Goal: Task Accomplishment & Management: Manage account settings

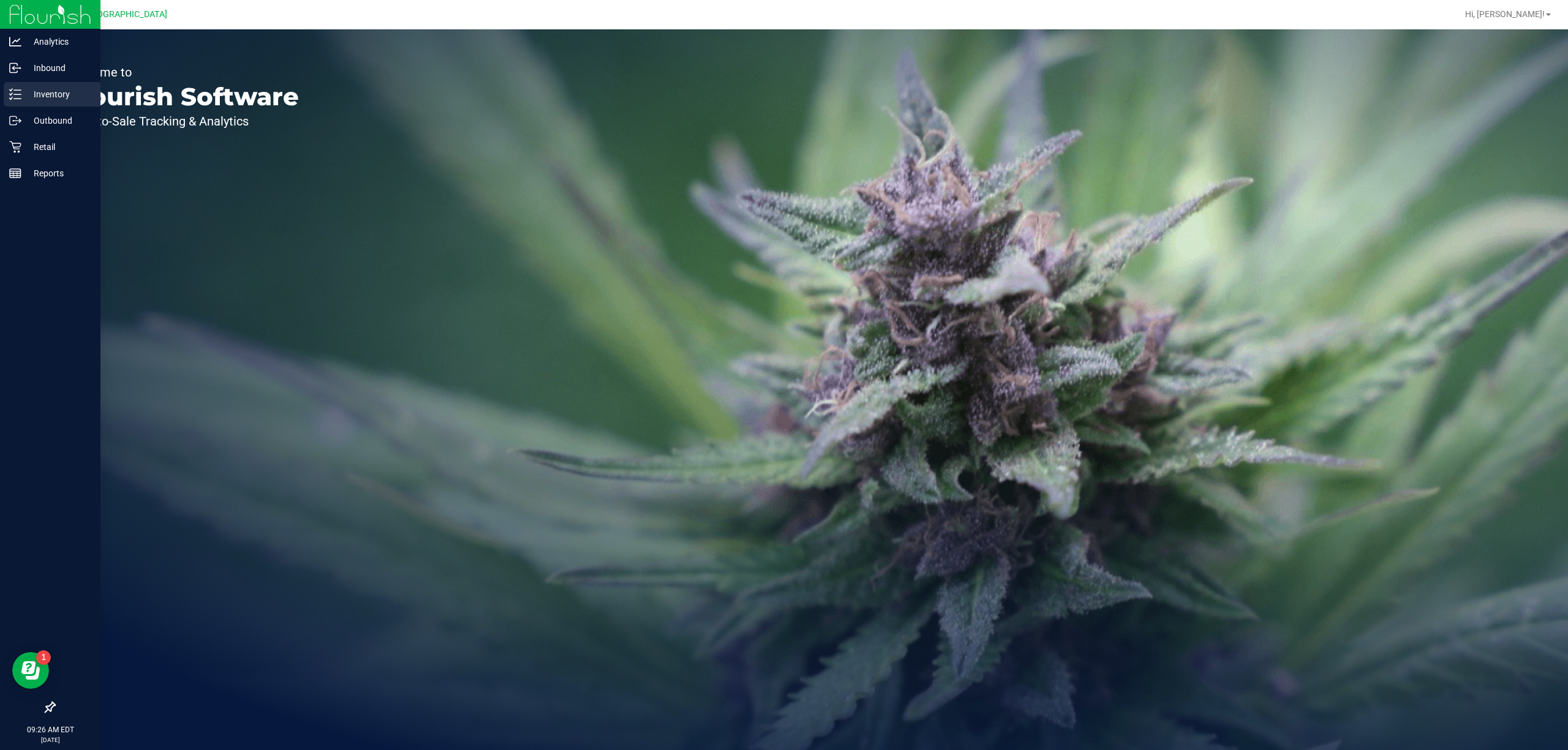
click at [37, 98] on p "Inventory" at bounding box center [58, 94] width 74 height 15
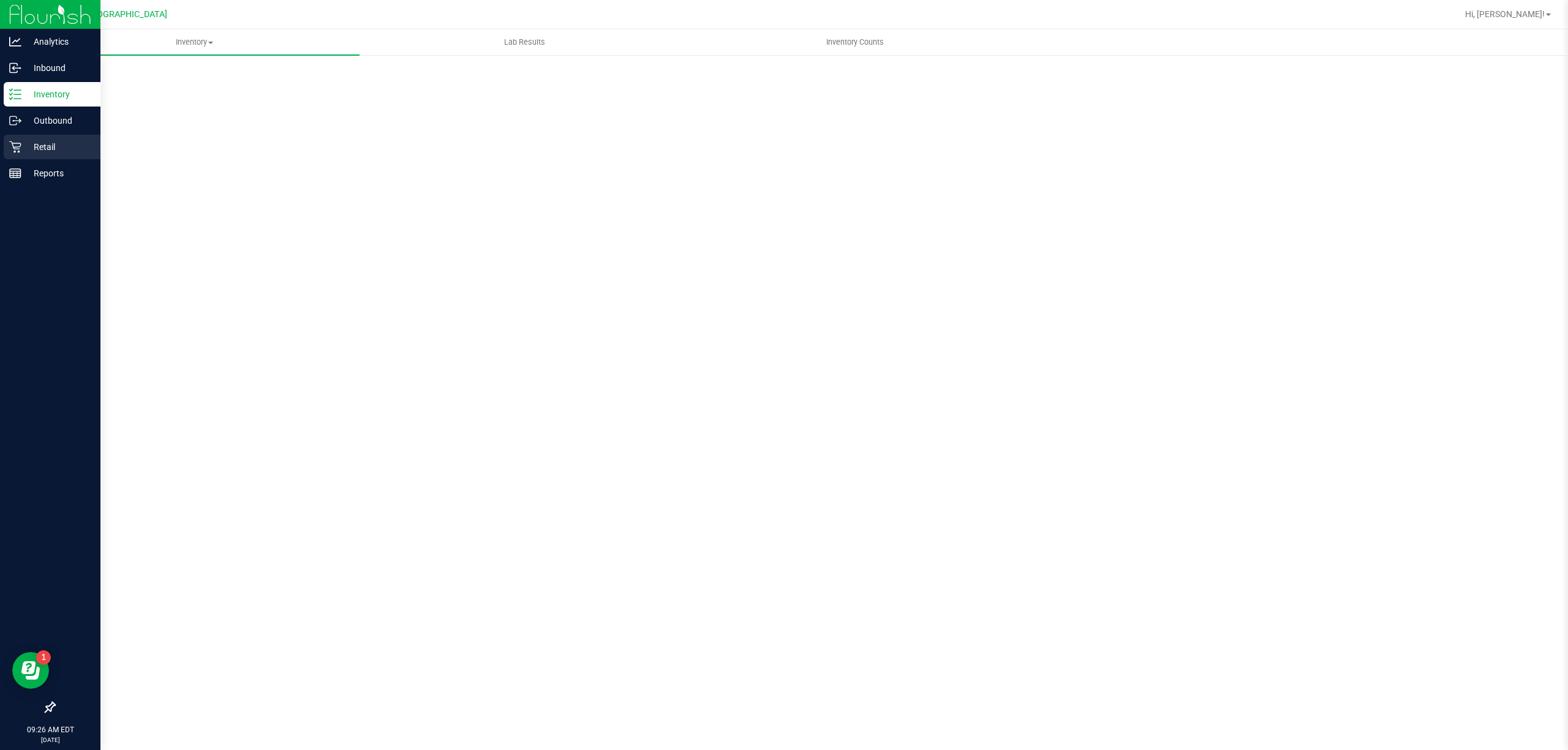
click at [24, 146] on p "Retail" at bounding box center [58, 146] width 74 height 15
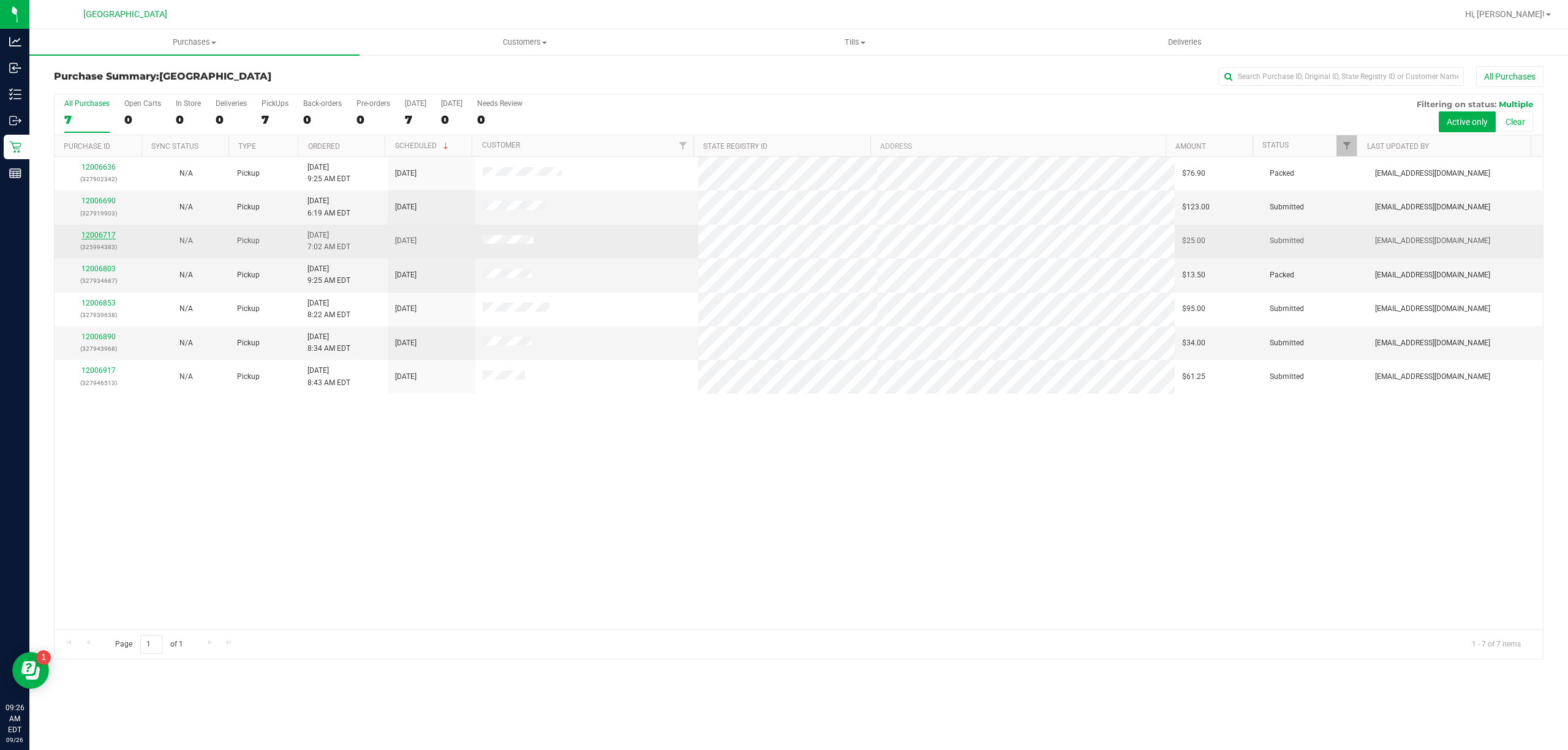
click at [107, 234] on link "12006717" at bounding box center [98, 235] width 34 height 8
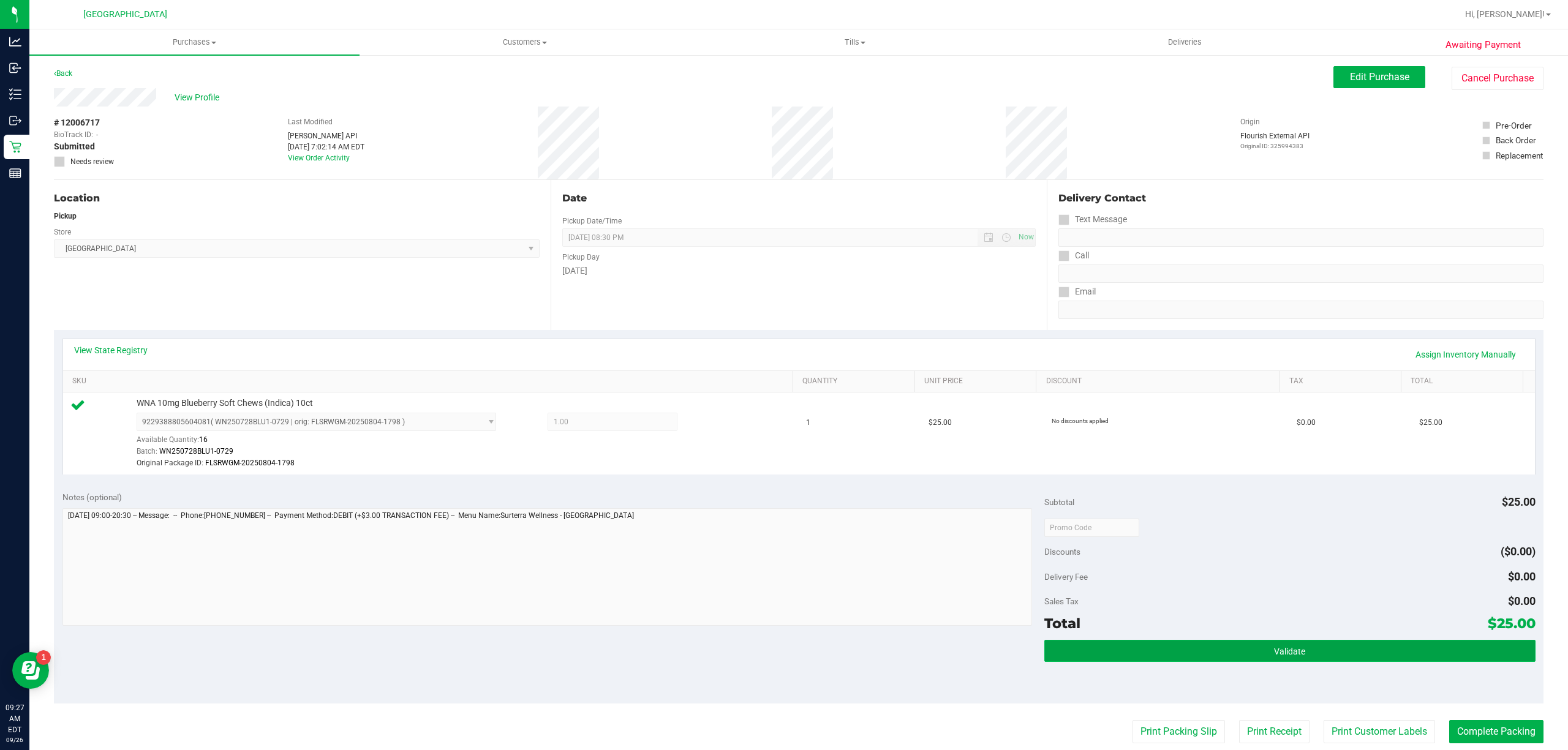
click at [1060, 645] on button "Validate" at bounding box center [1290, 651] width 491 height 22
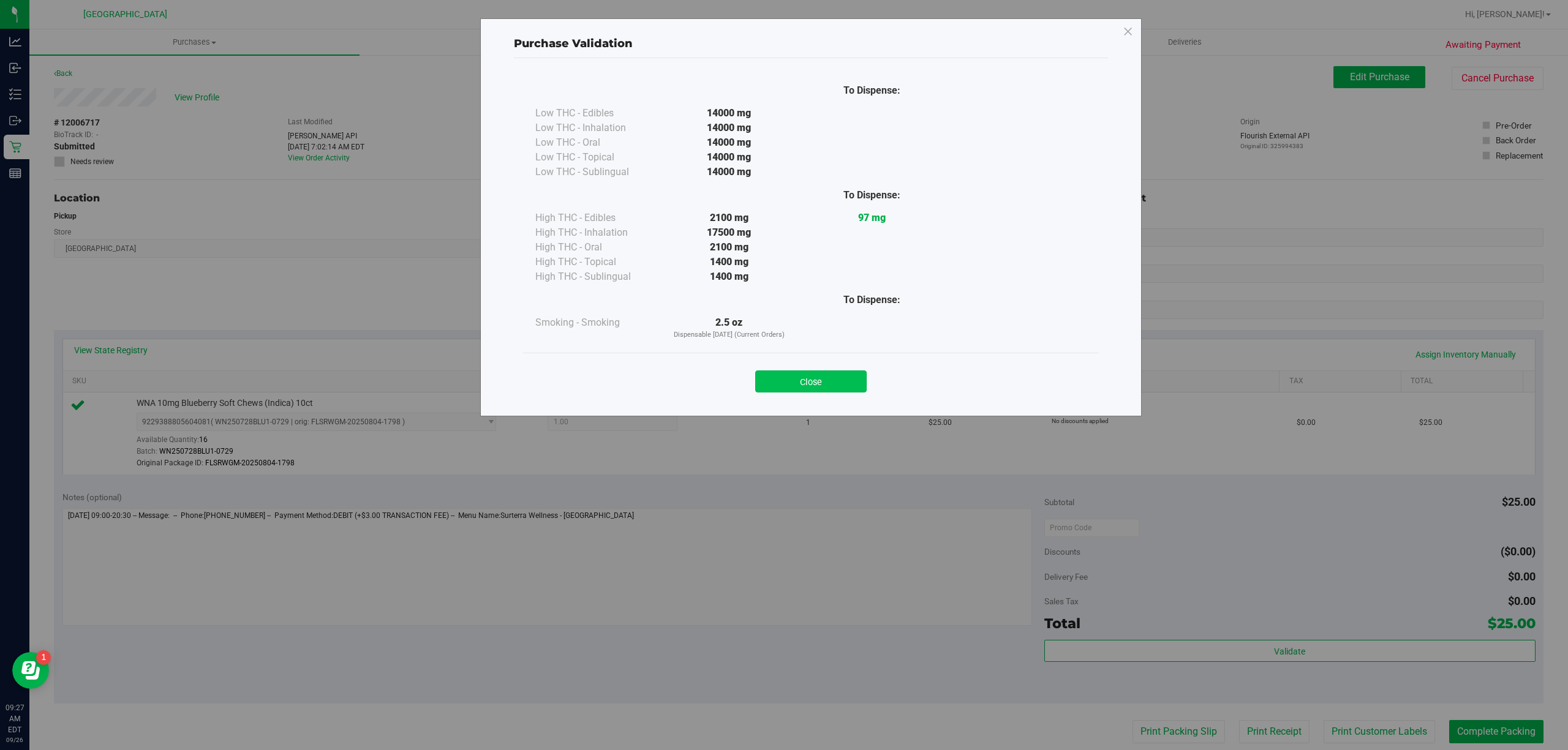
click at [773, 383] on button "Close" at bounding box center [811, 381] width 112 height 22
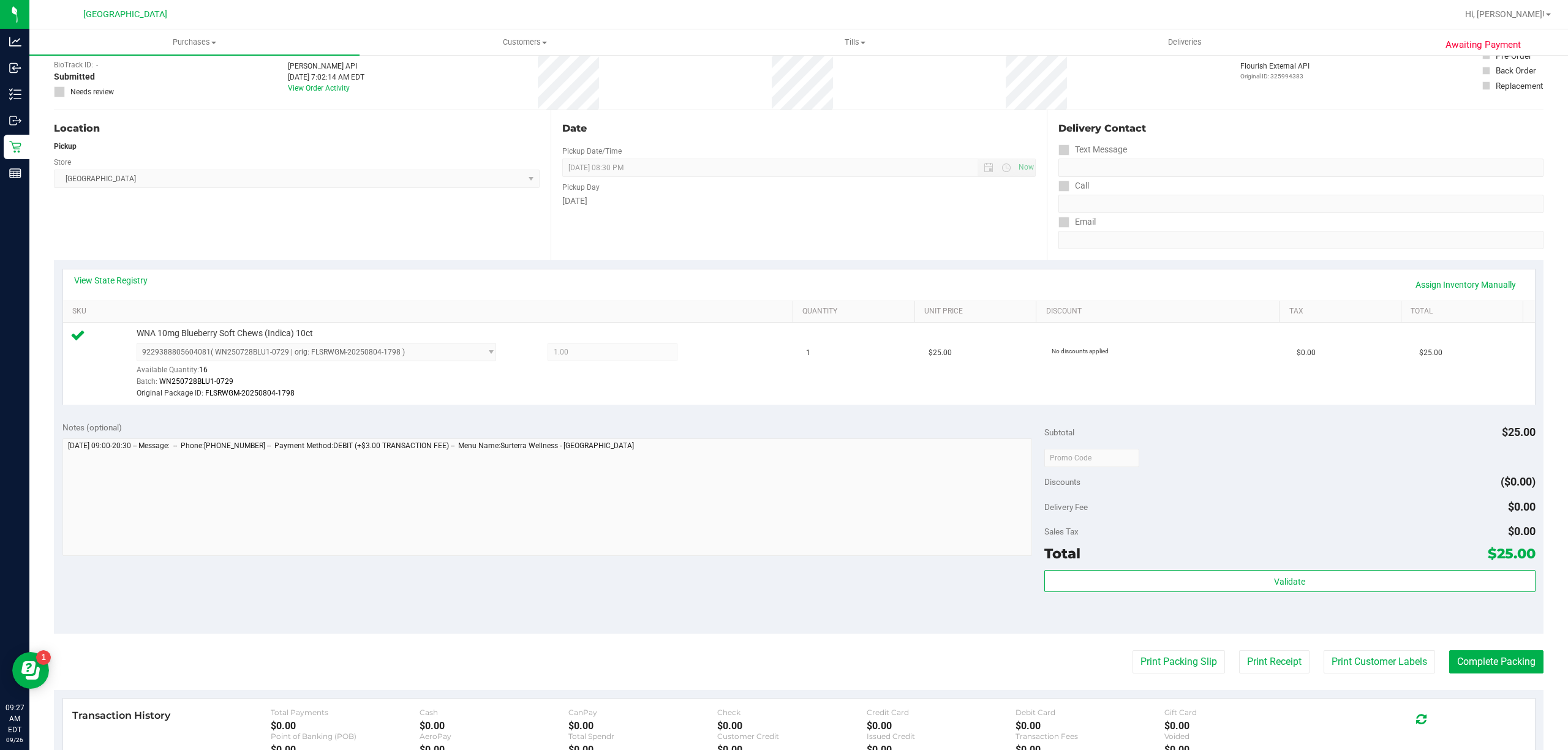
scroll to position [163, 0]
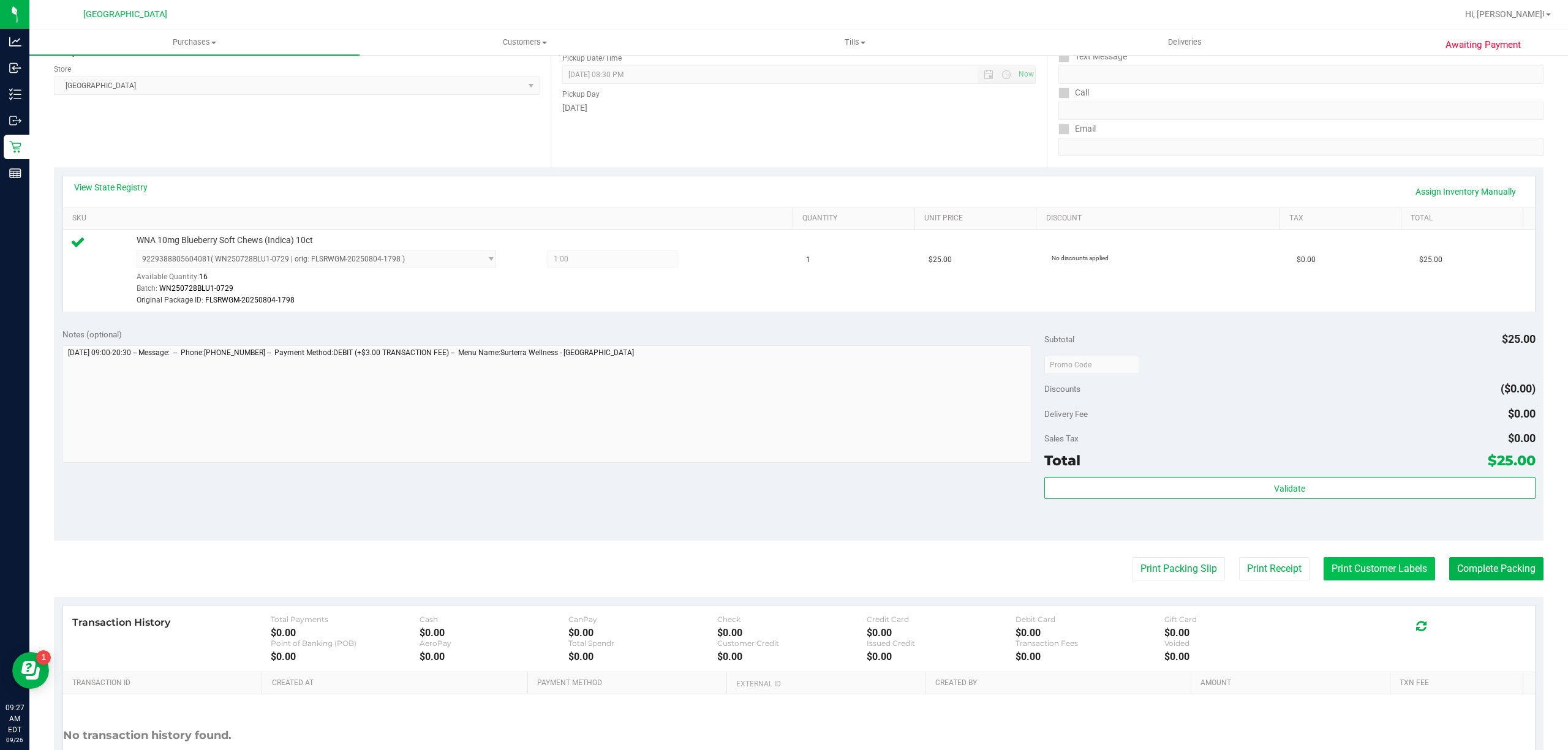
click at [1418, 575] on button "Print Customer Labels" at bounding box center [1379, 569] width 112 height 24
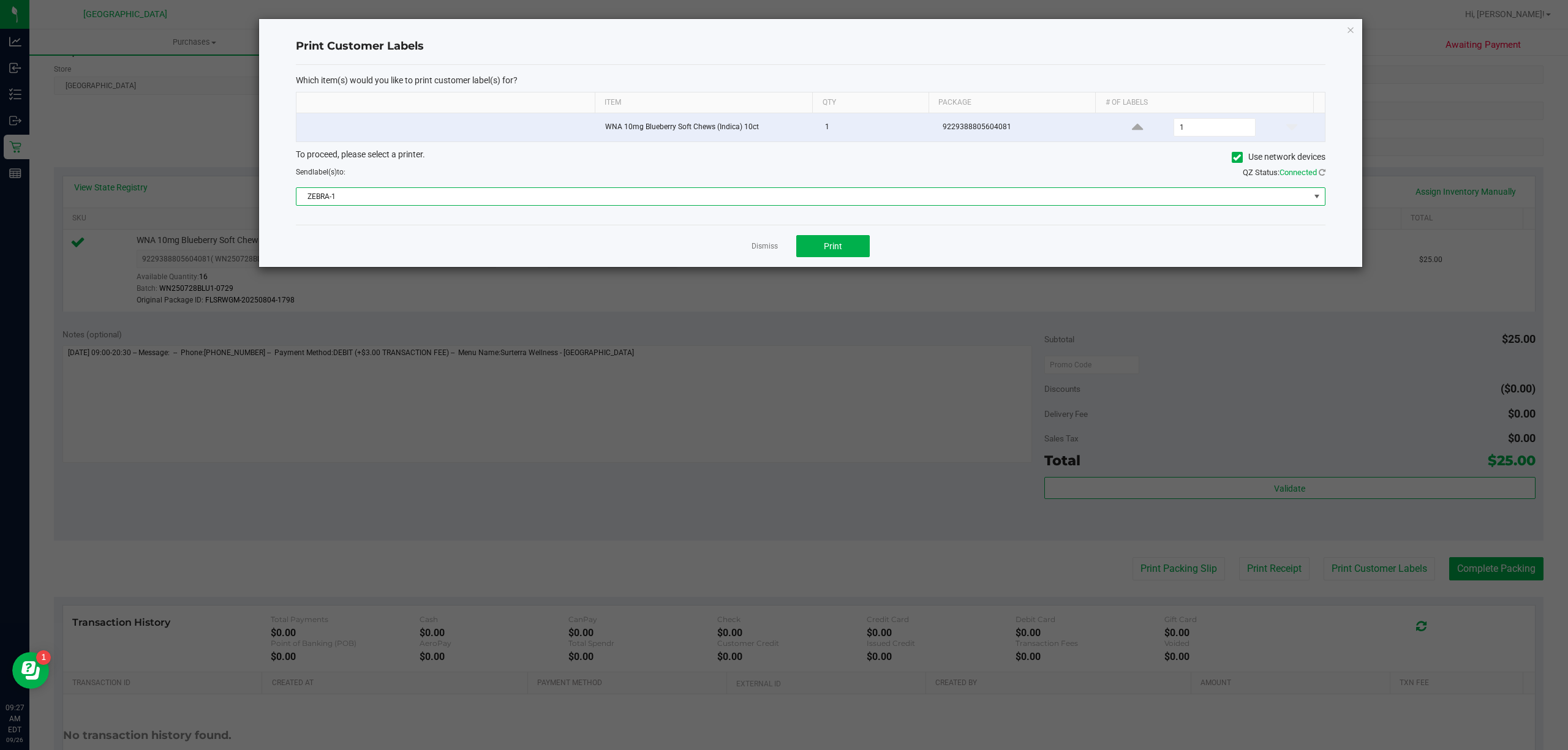
click at [848, 203] on span "ZEBRA-1" at bounding box center [803, 196] width 1013 height 17
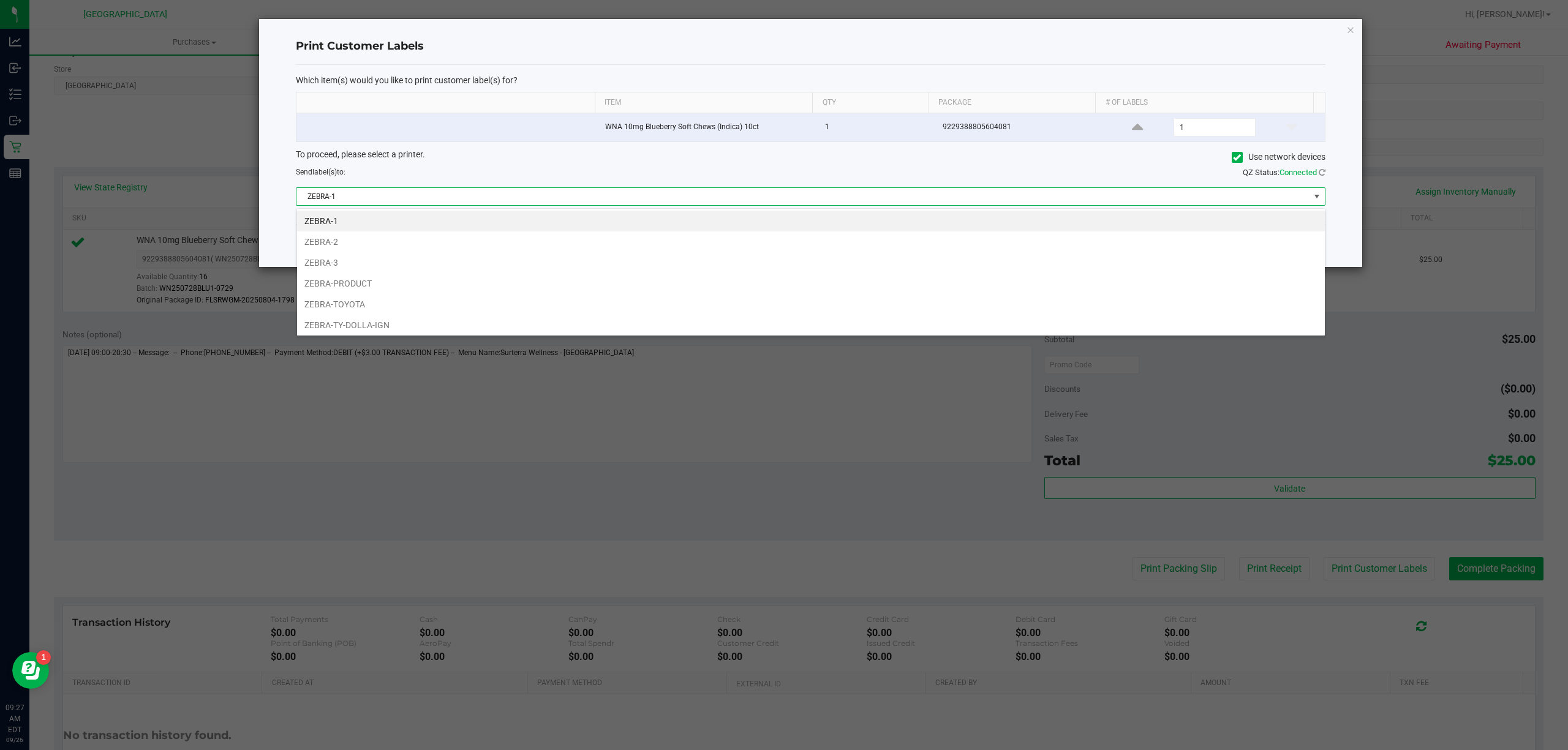
scroll to position [19, 1029]
click at [488, 297] on li "ZEBRA-TOYOTA" at bounding box center [811, 304] width 1028 height 21
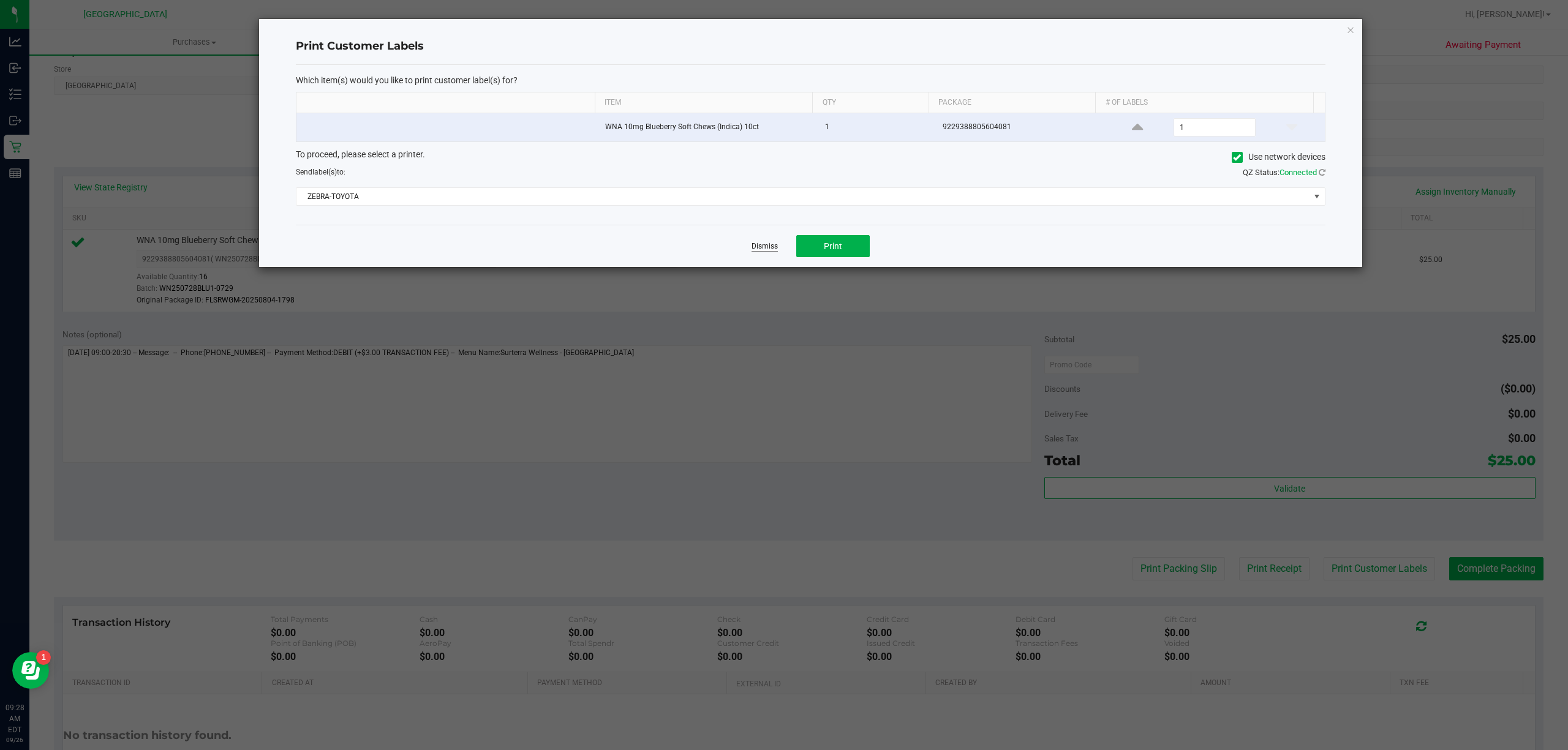
click at [766, 248] on link "Dismiss" at bounding box center [765, 246] width 26 height 10
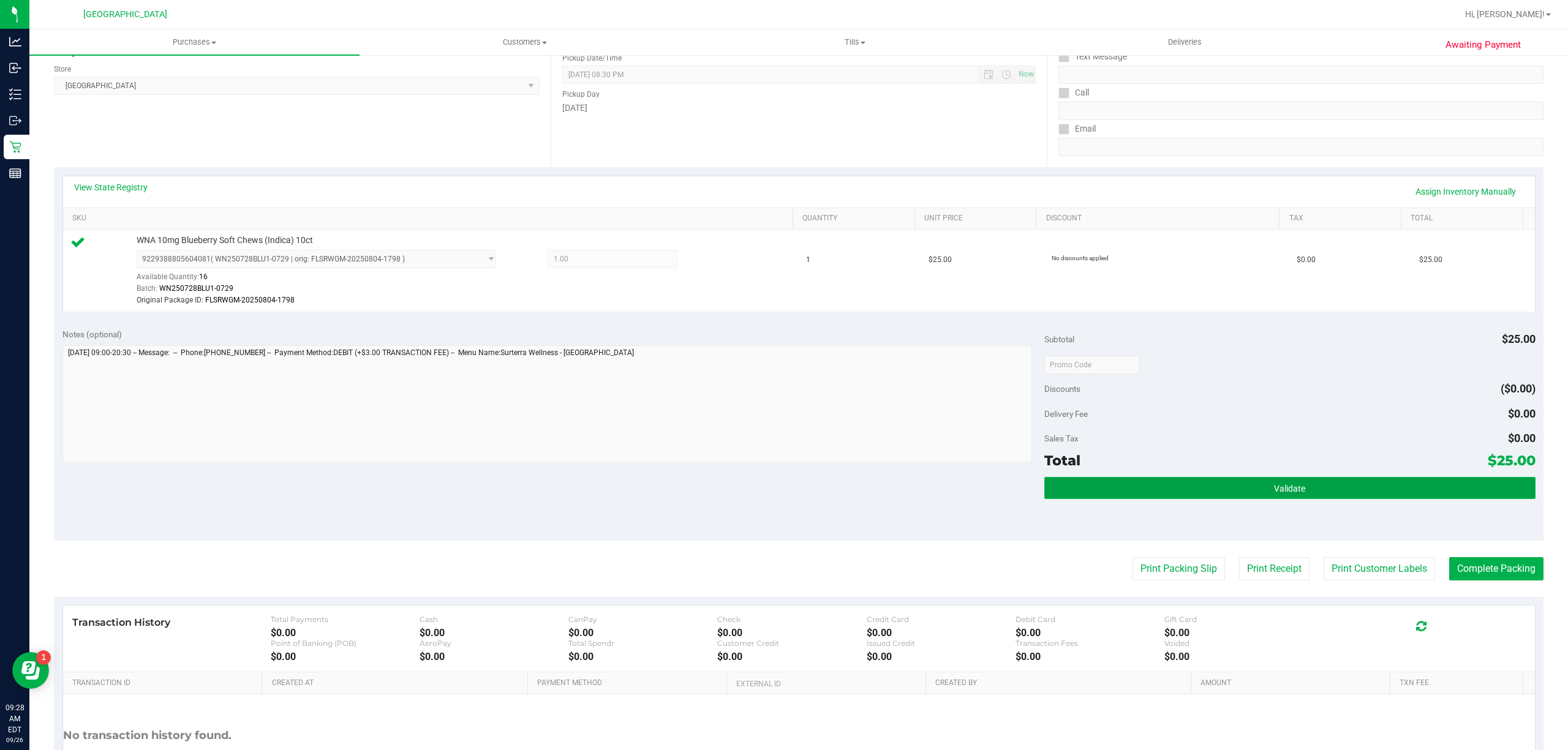
click at [1184, 490] on button "Validate" at bounding box center [1290, 488] width 491 height 22
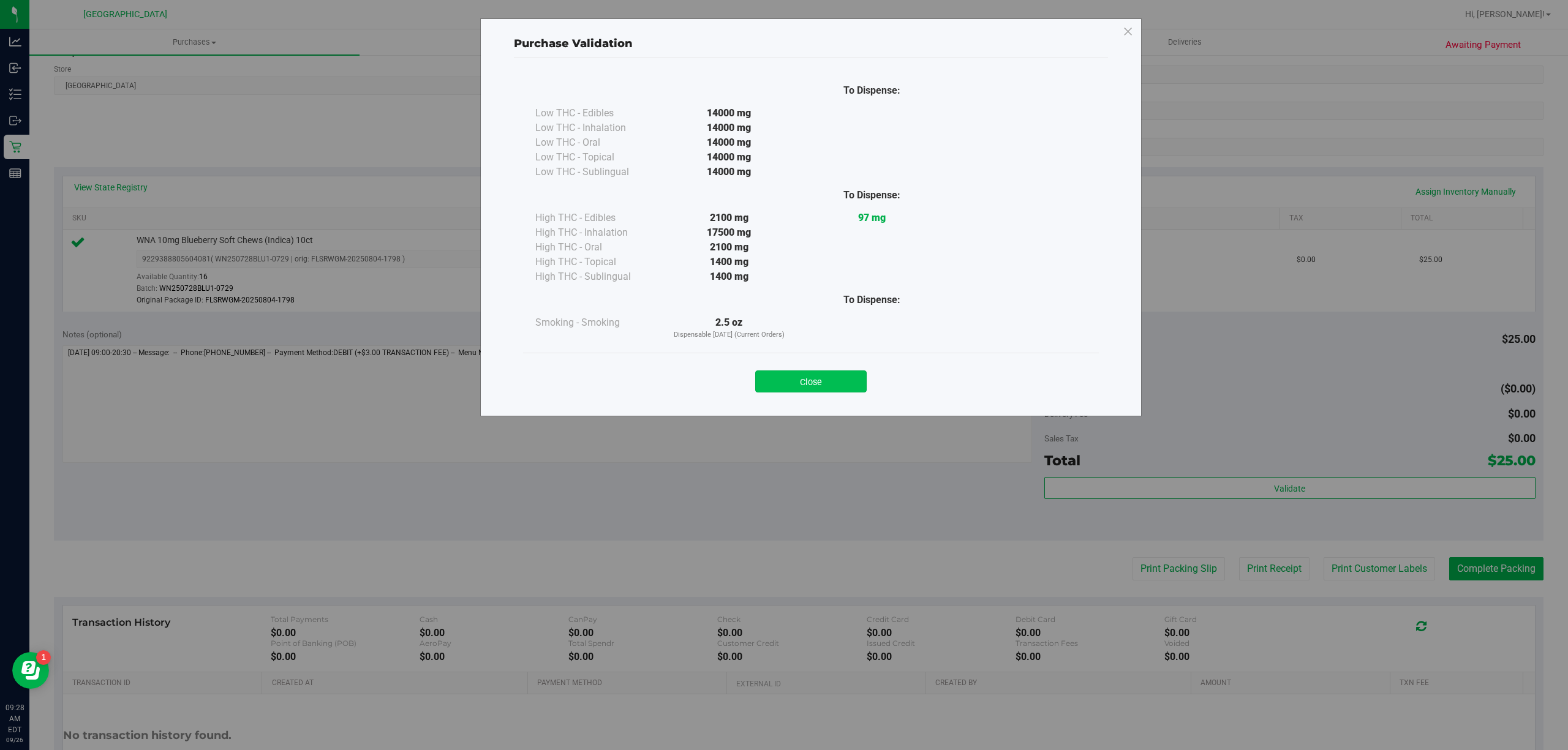
click at [811, 370] on button "Close" at bounding box center [811, 381] width 112 height 22
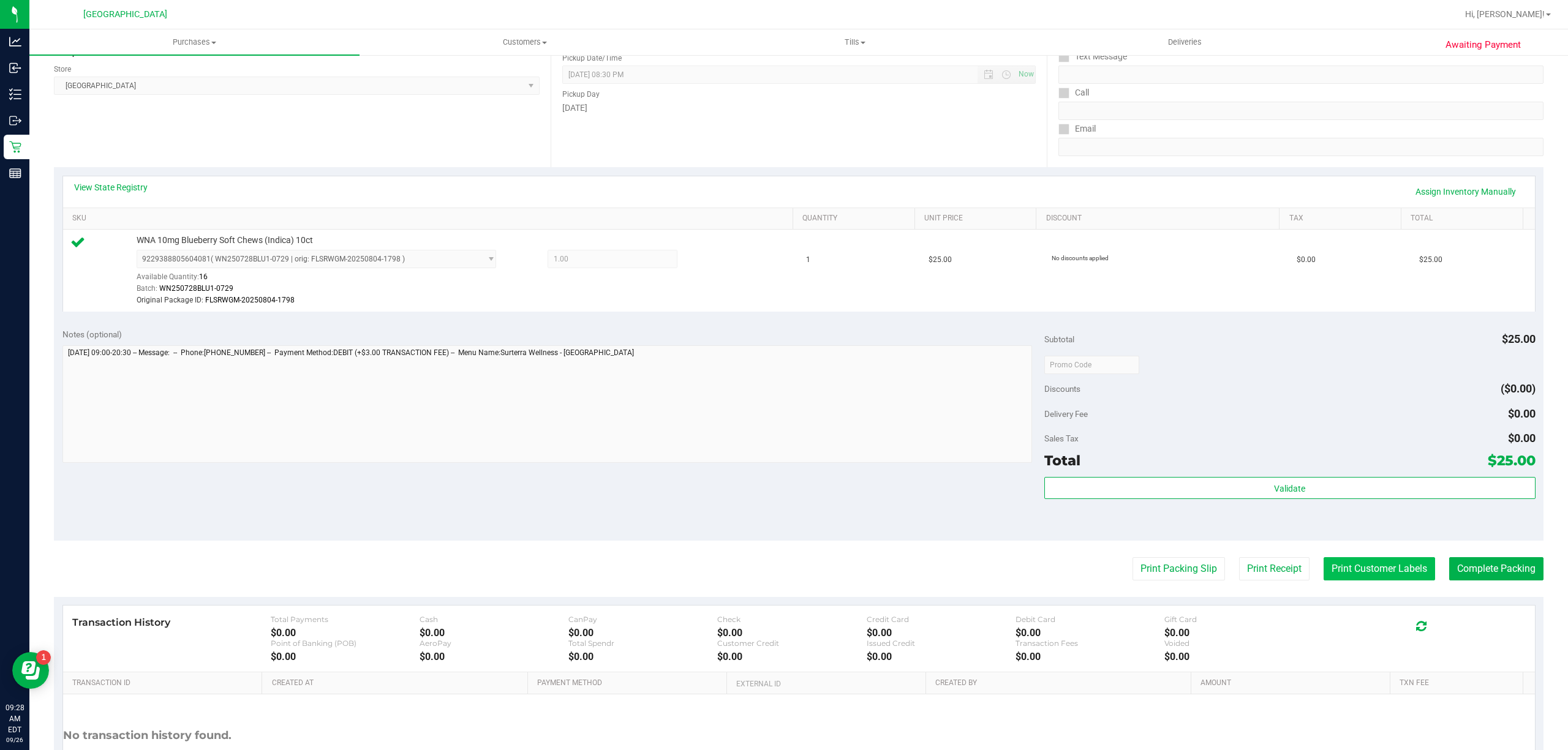
click at [1397, 573] on button "Print Customer Labels" at bounding box center [1379, 569] width 112 height 24
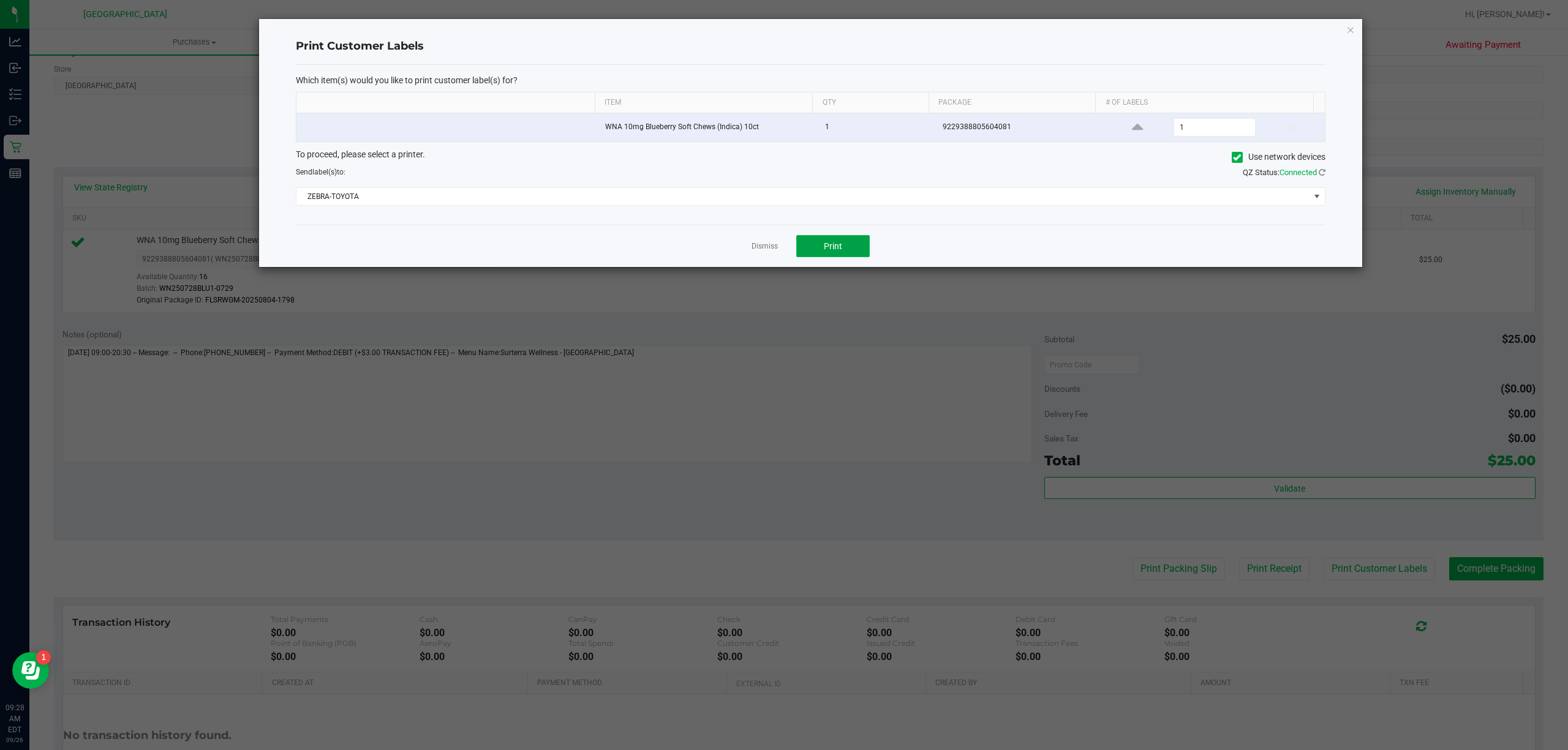
click at [828, 248] on span "Print" at bounding box center [833, 246] width 19 height 10
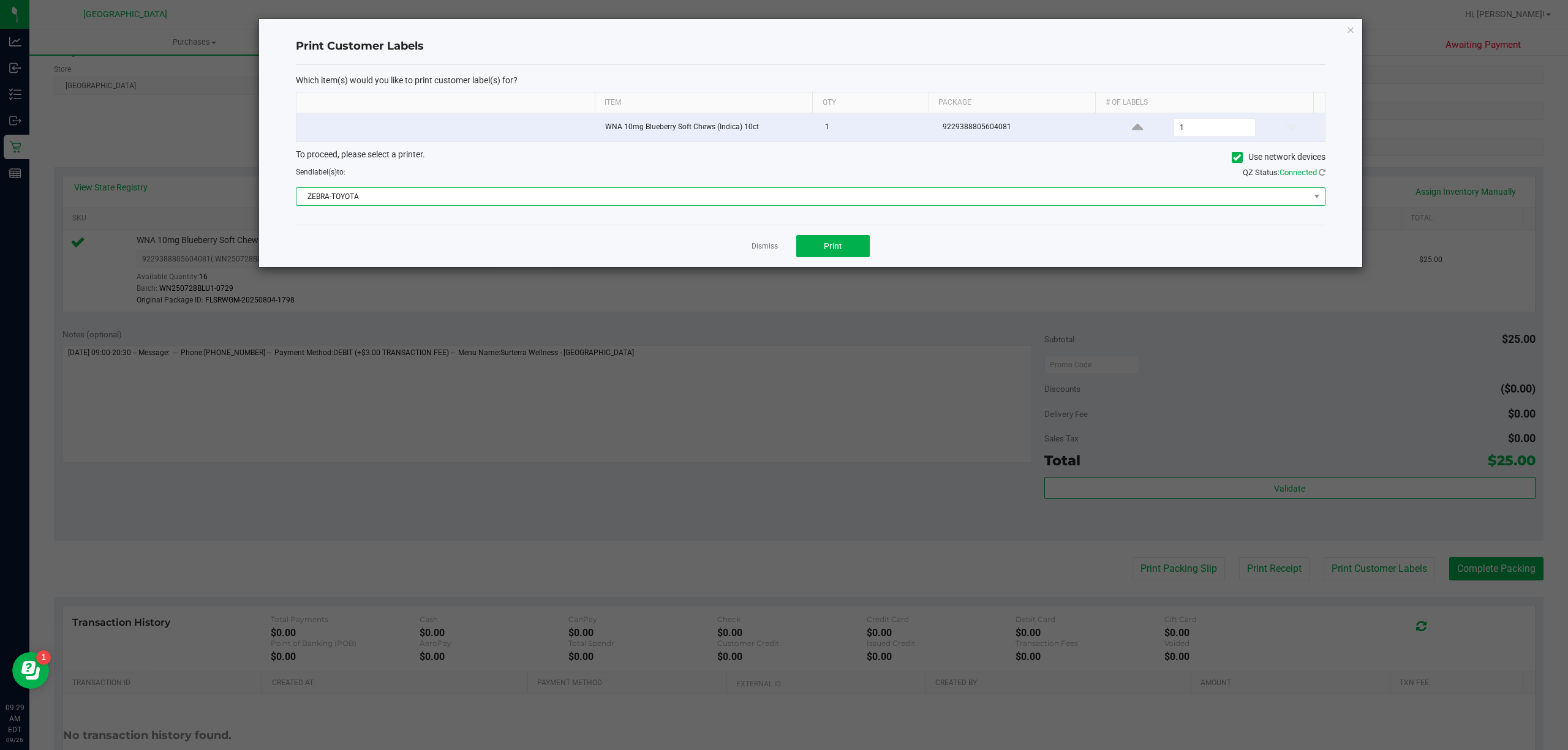
click at [339, 205] on span "ZEBRA-TOYOTA" at bounding box center [803, 196] width 1013 height 17
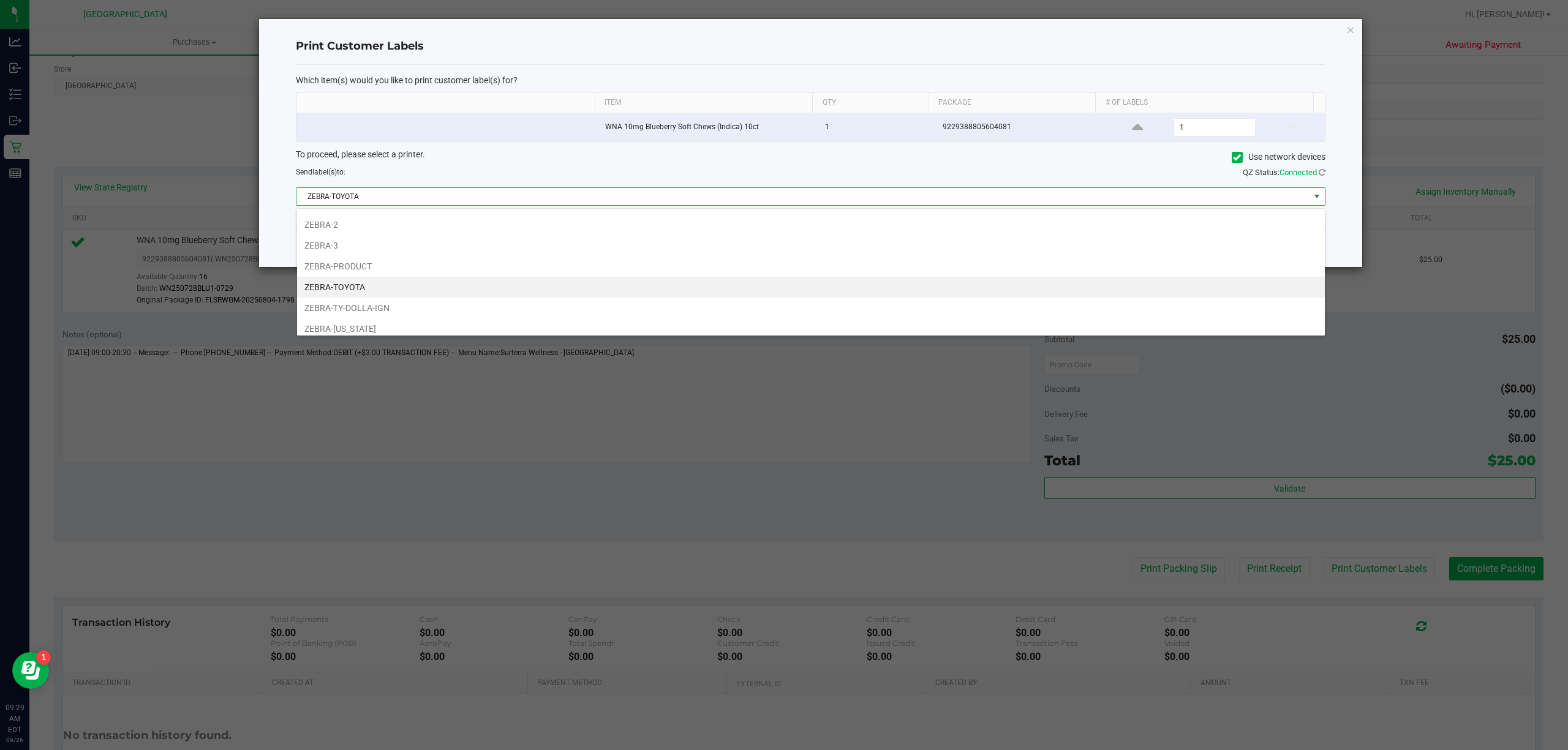
scroll to position [26, 0]
click at [373, 318] on li "ZEBRA-[US_STATE]" at bounding box center [811, 323] width 1028 height 21
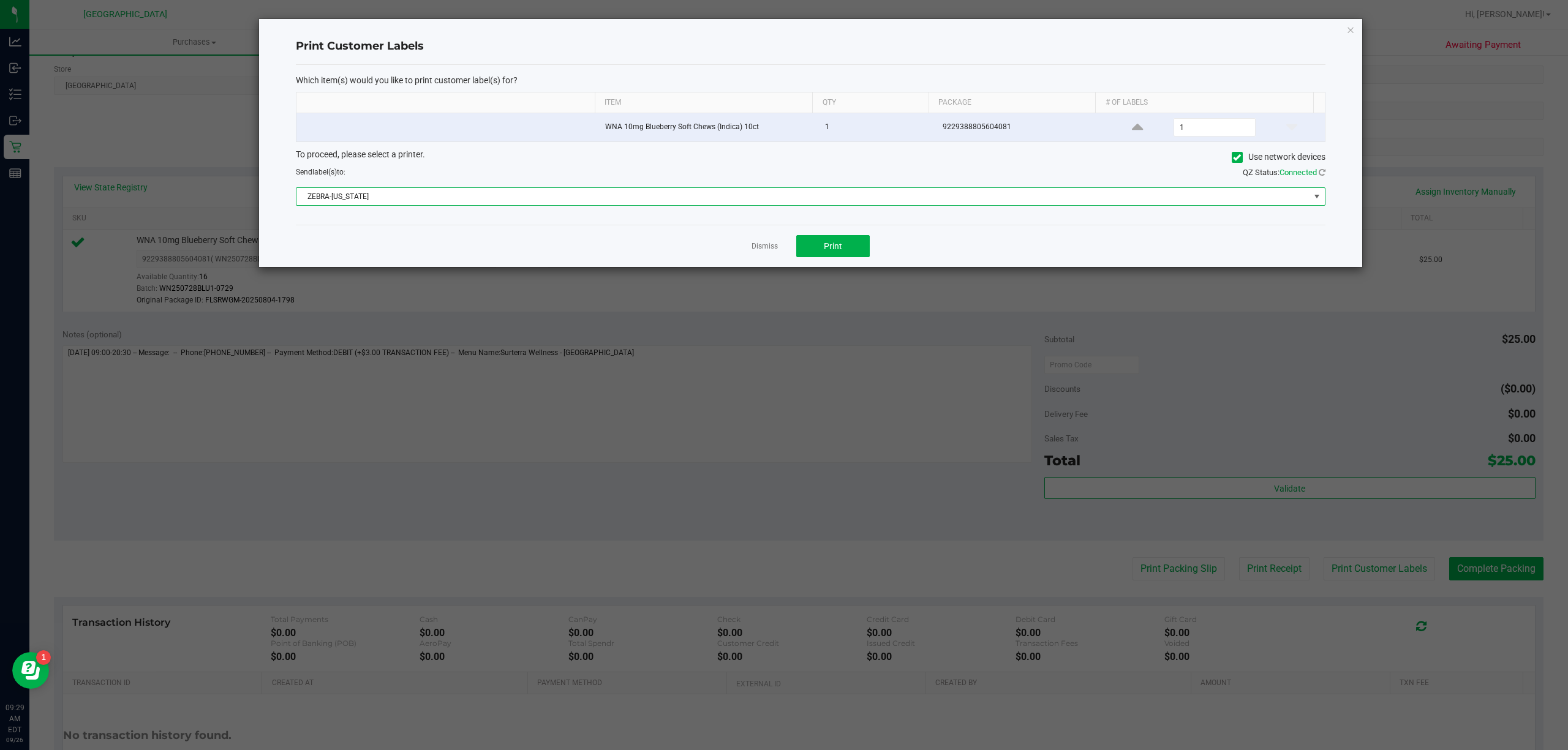
click at [756, 260] on div "Dismiss Print" at bounding box center [811, 245] width 1030 height 42
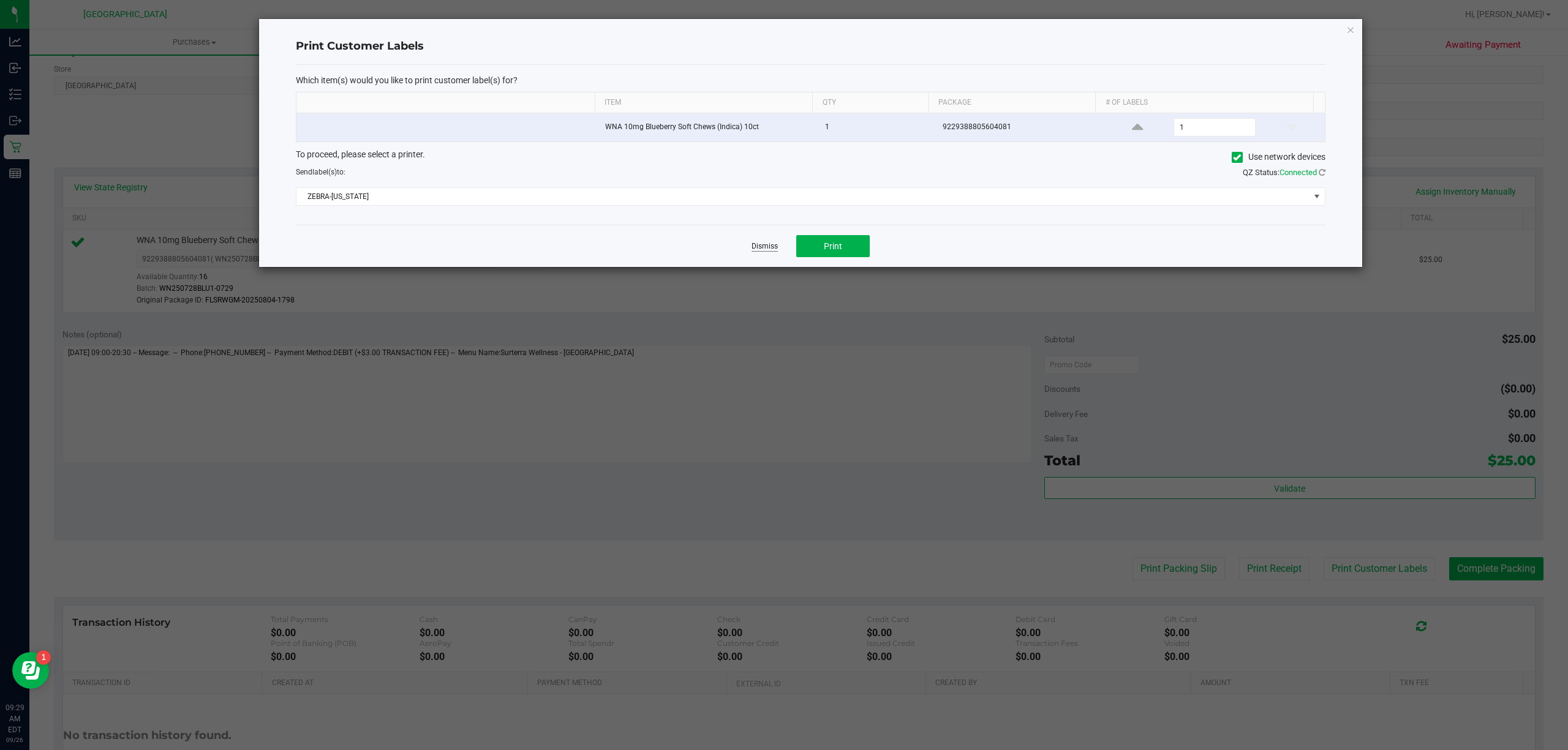
click at [756, 250] on link "Dismiss" at bounding box center [765, 246] width 26 height 10
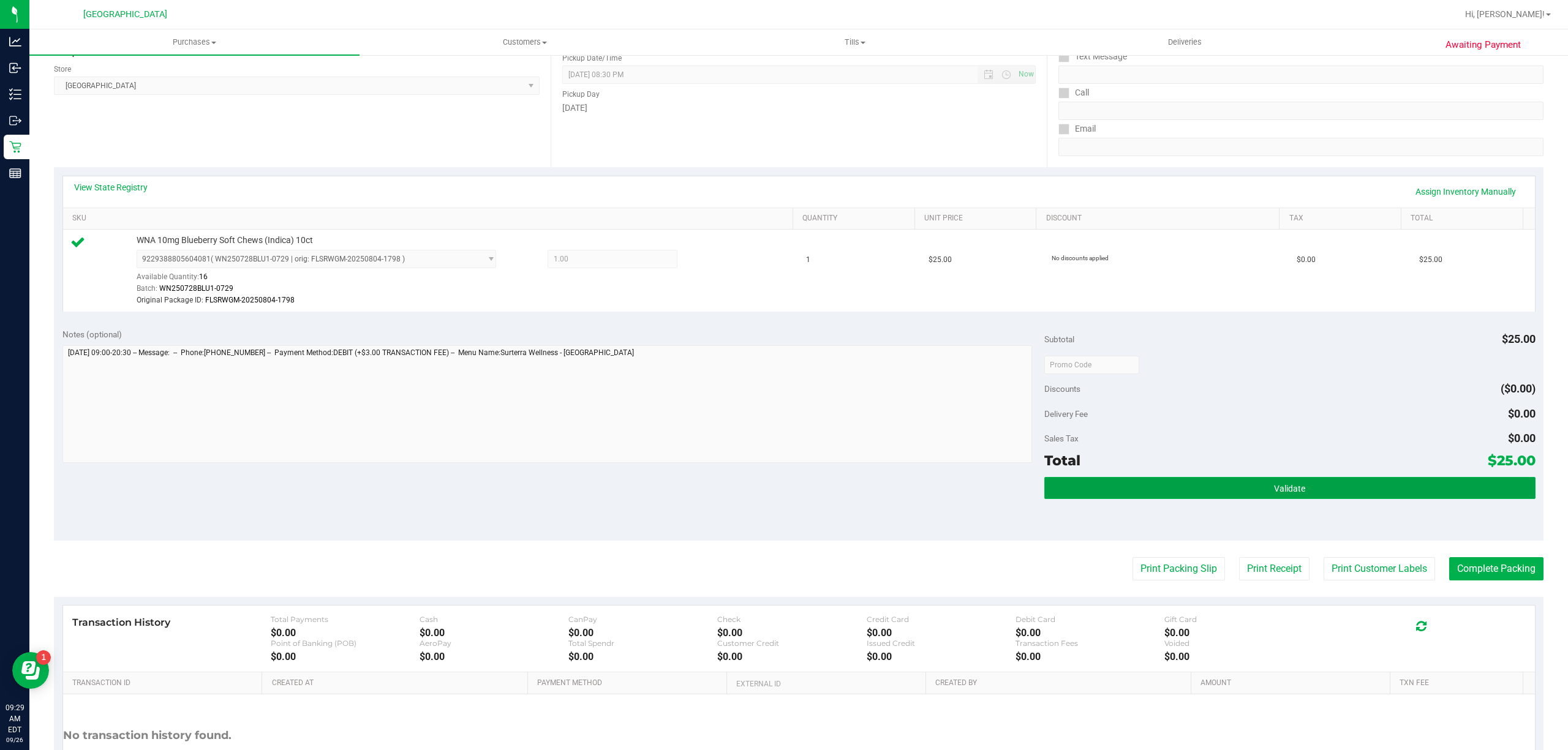
click at [1237, 496] on button "Validate" at bounding box center [1290, 488] width 491 height 22
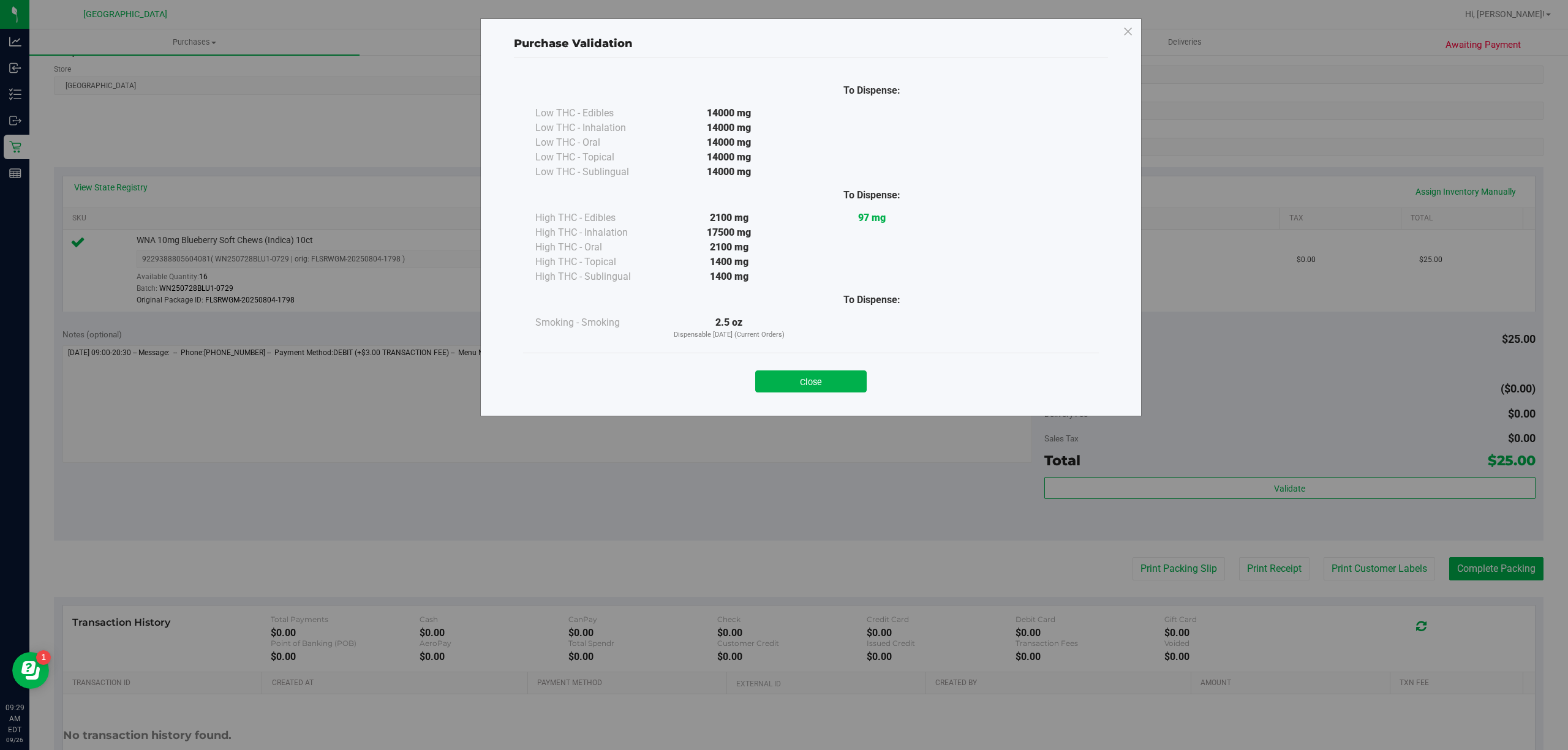
drag, startPoint x: 804, startPoint y: 387, endPoint x: 1252, endPoint y: 543, distance: 474.4
click at [804, 388] on button "Close" at bounding box center [811, 381] width 112 height 22
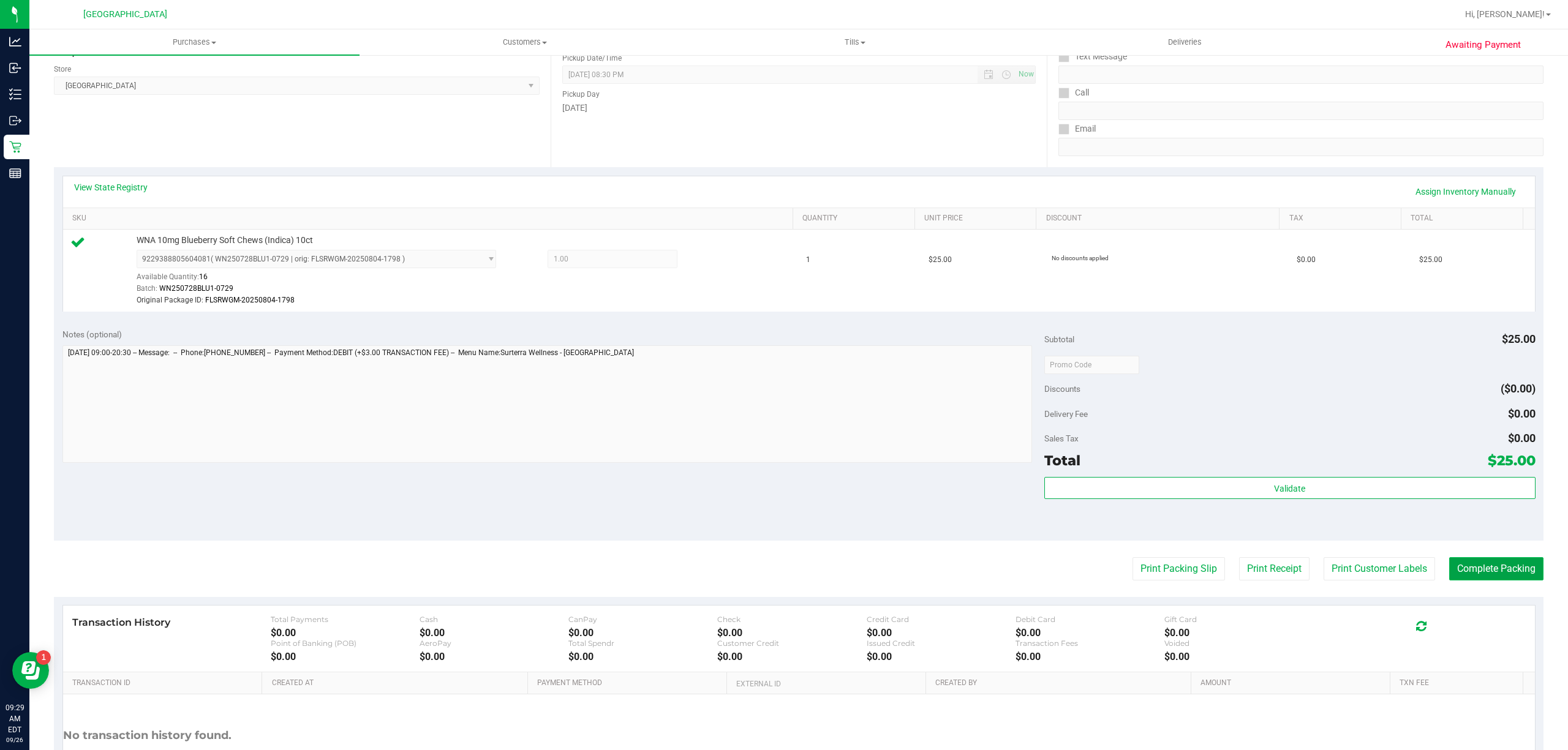
click at [1489, 574] on button "Complete Packing" at bounding box center [1497, 569] width 94 height 24
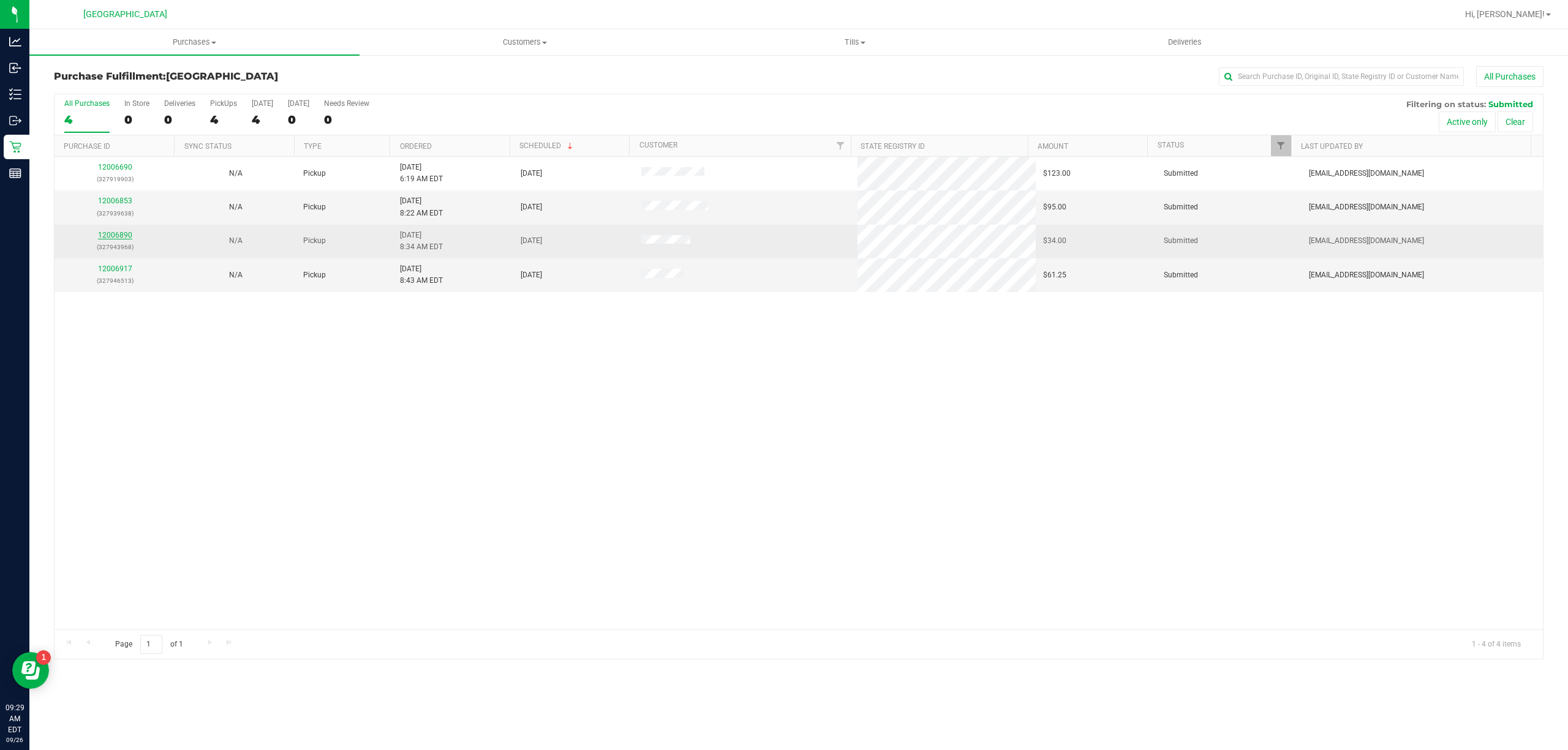
click at [130, 238] on link "12006890" at bounding box center [114, 235] width 34 height 8
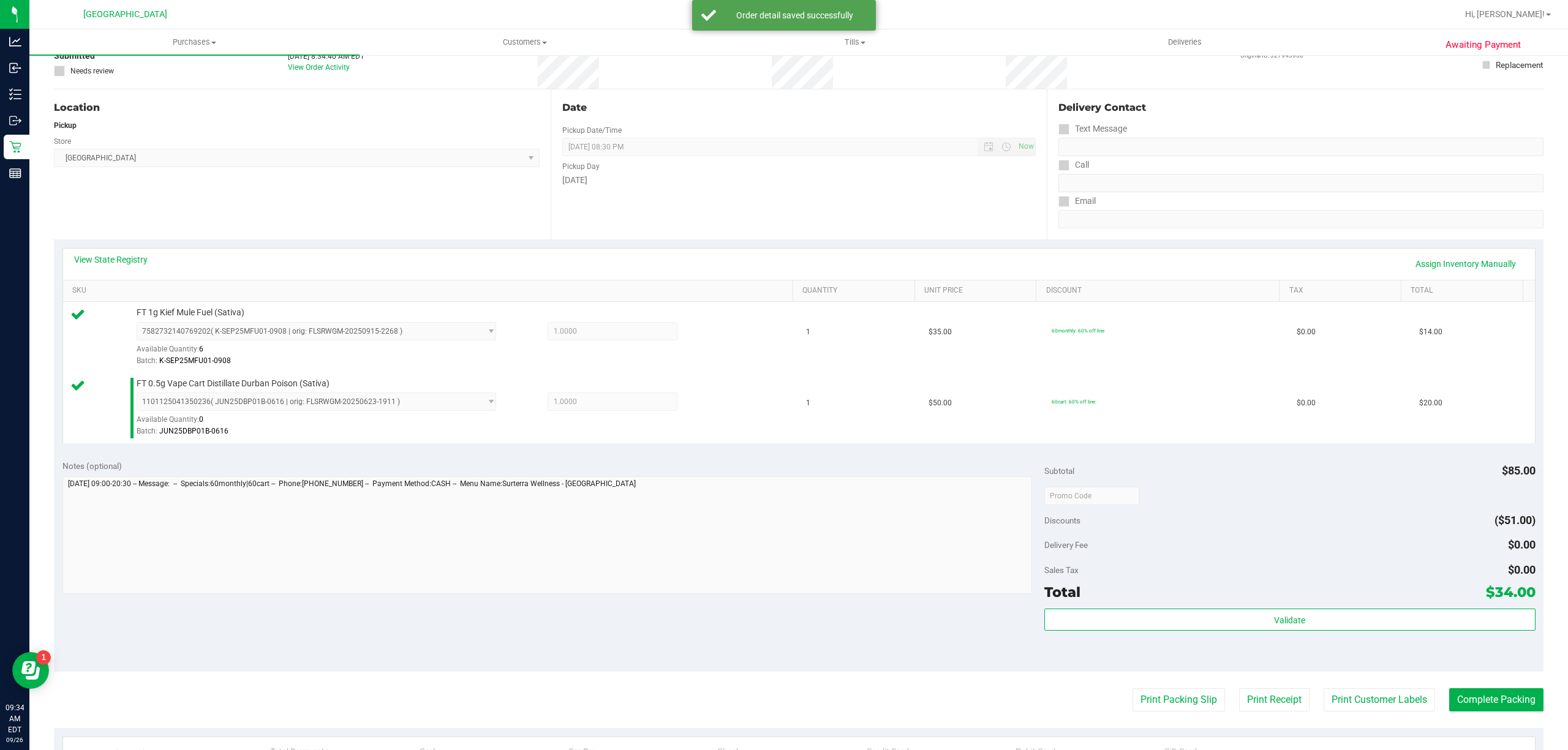
scroll to position [245, 0]
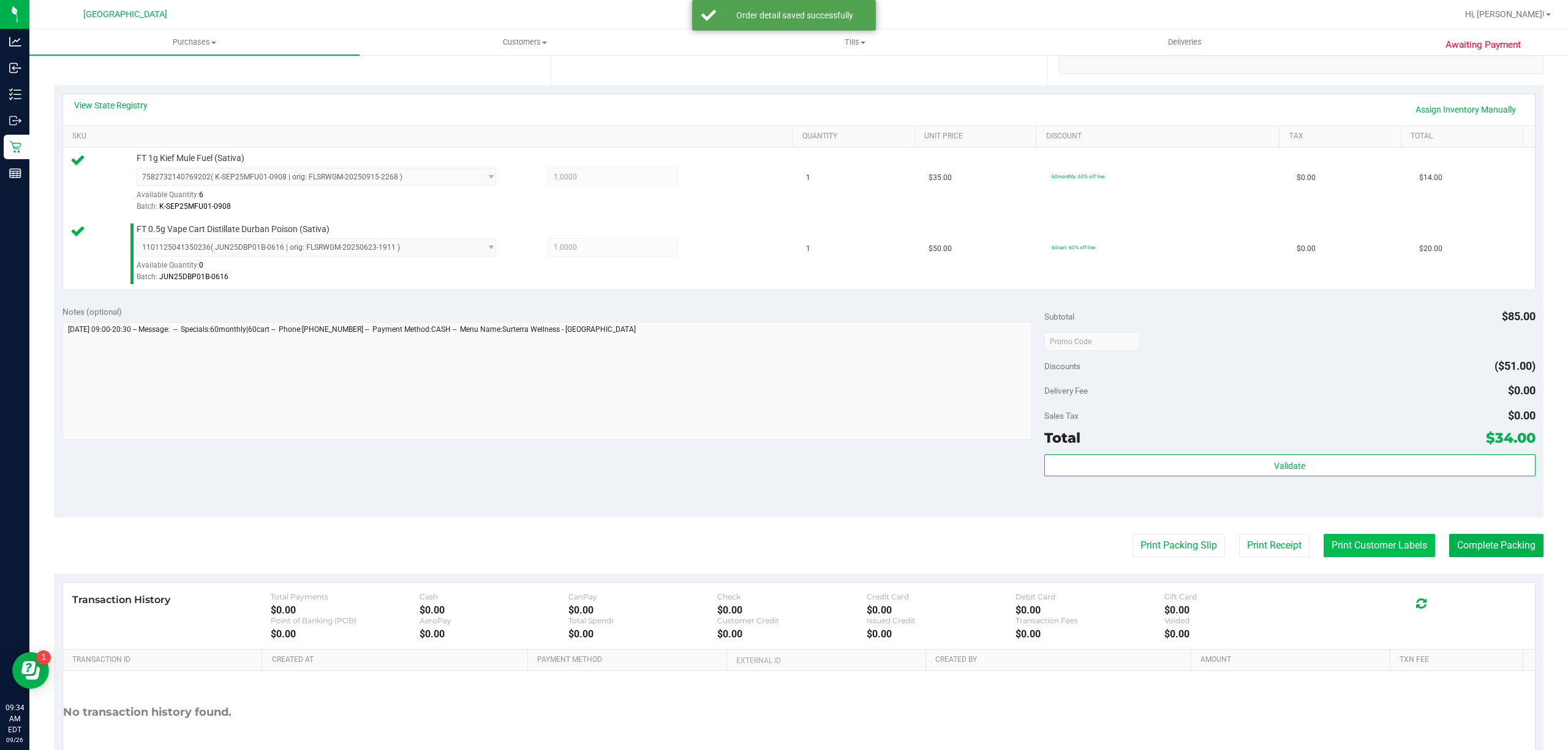
click at [1390, 543] on button "Print Customer Labels" at bounding box center [1379, 546] width 112 height 24
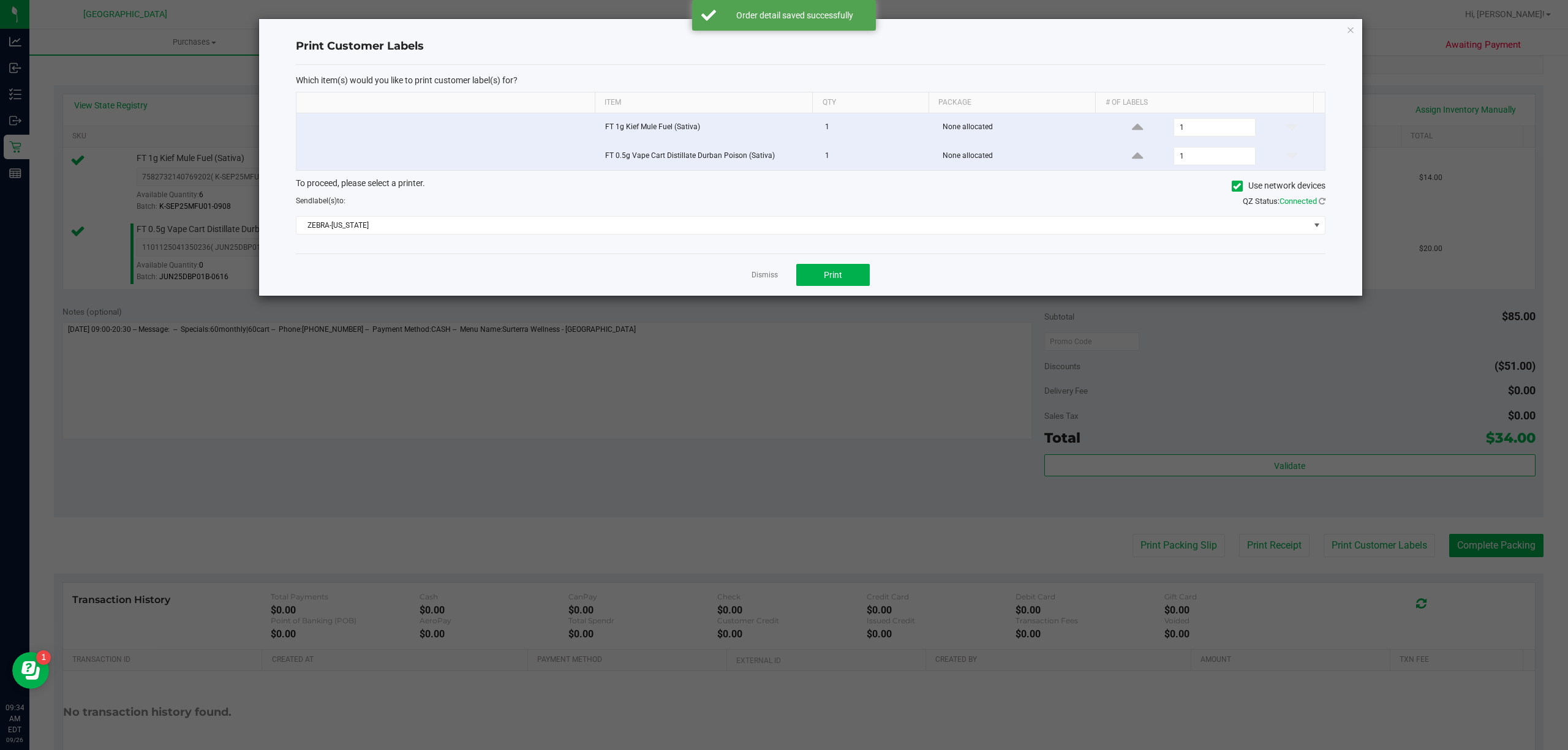
click at [825, 263] on div "Dismiss Print" at bounding box center [811, 274] width 1030 height 42
click at [829, 270] on button "Print" at bounding box center [833, 275] width 74 height 22
click at [759, 281] on link "Dismiss" at bounding box center [765, 275] width 26 height 10
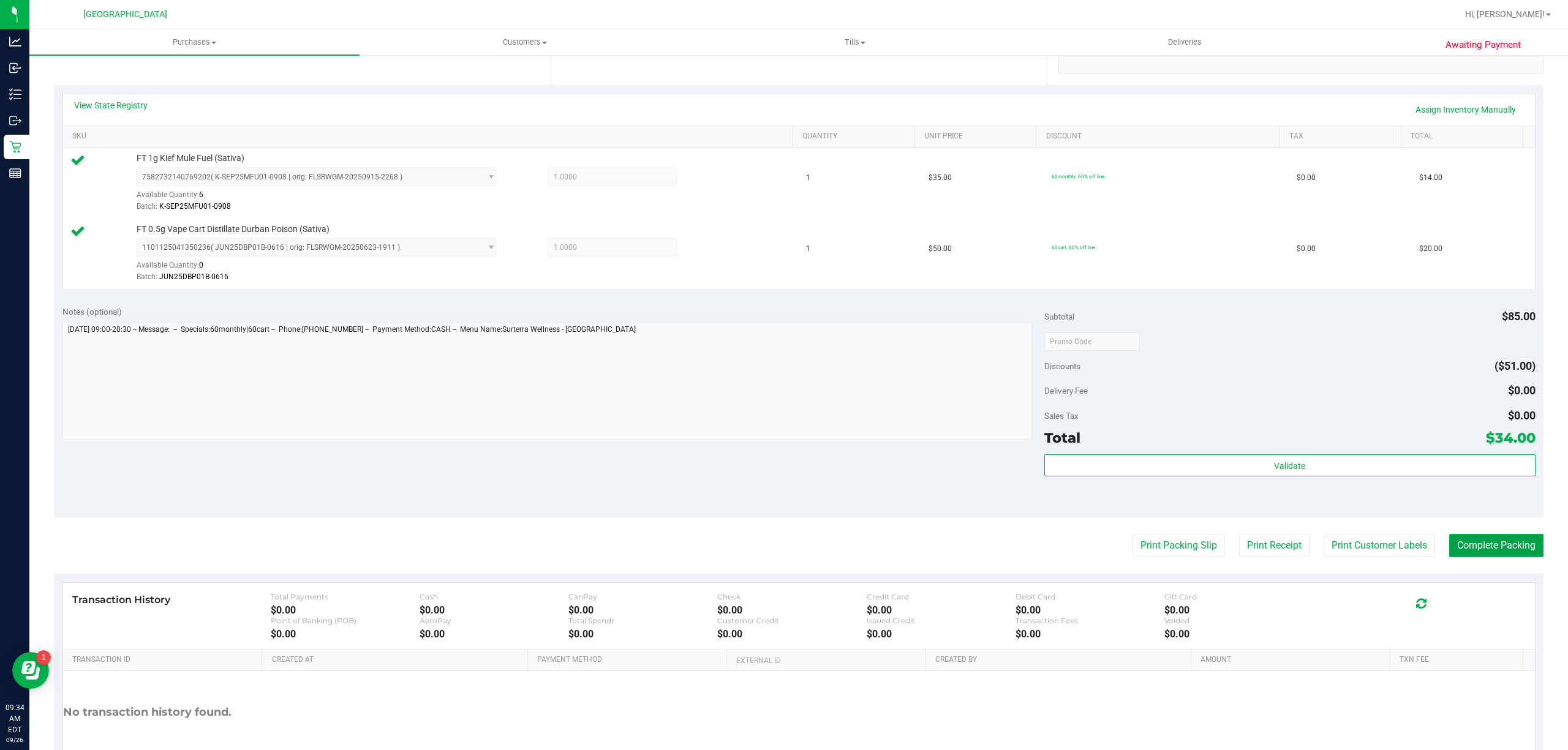
click at [1520, 548] on button "Complete Packing" at bounding box center [1497, 546] width 94 height 24
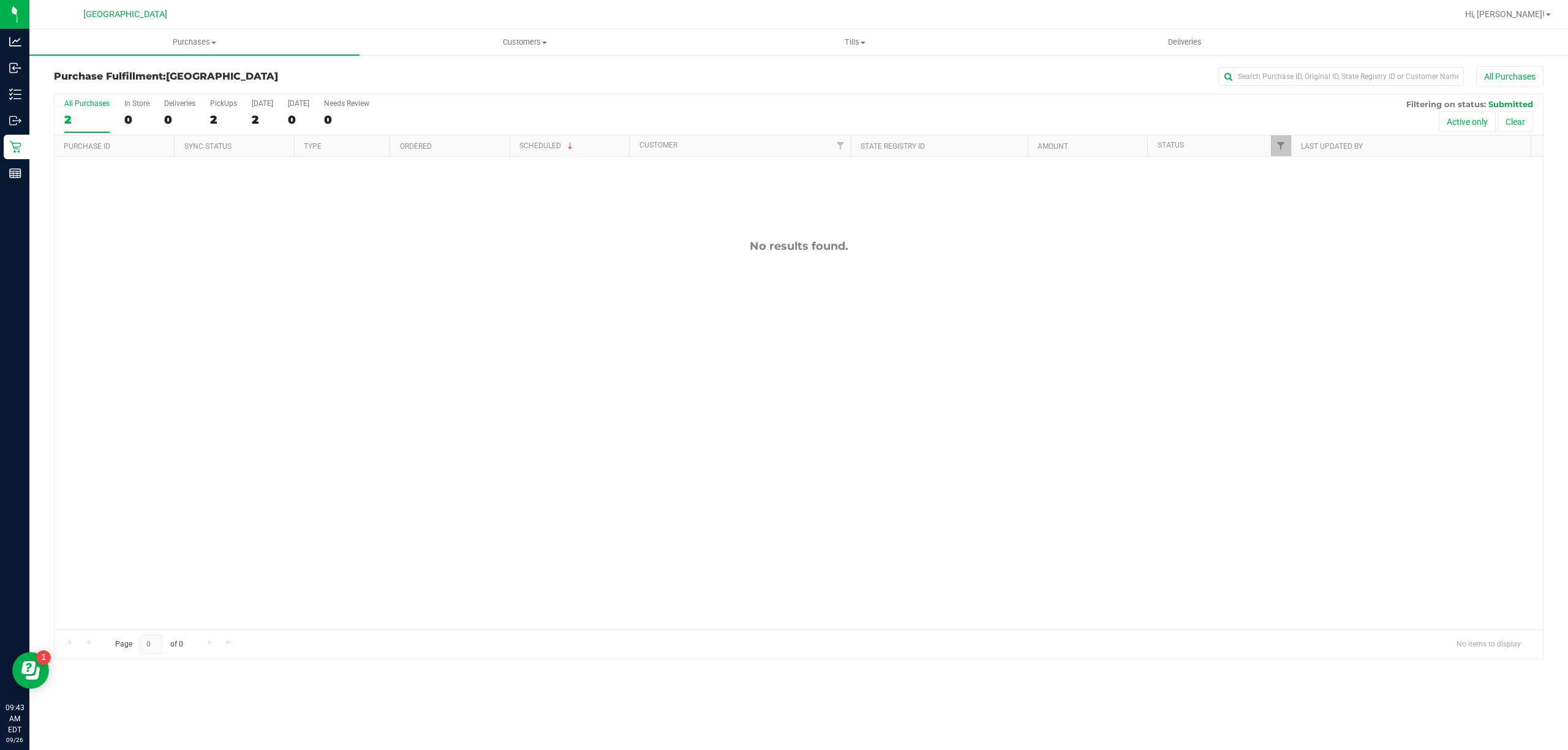
click at [374, 227] on div "No results found." at bounding box center [799, 434] width 1489 height 555
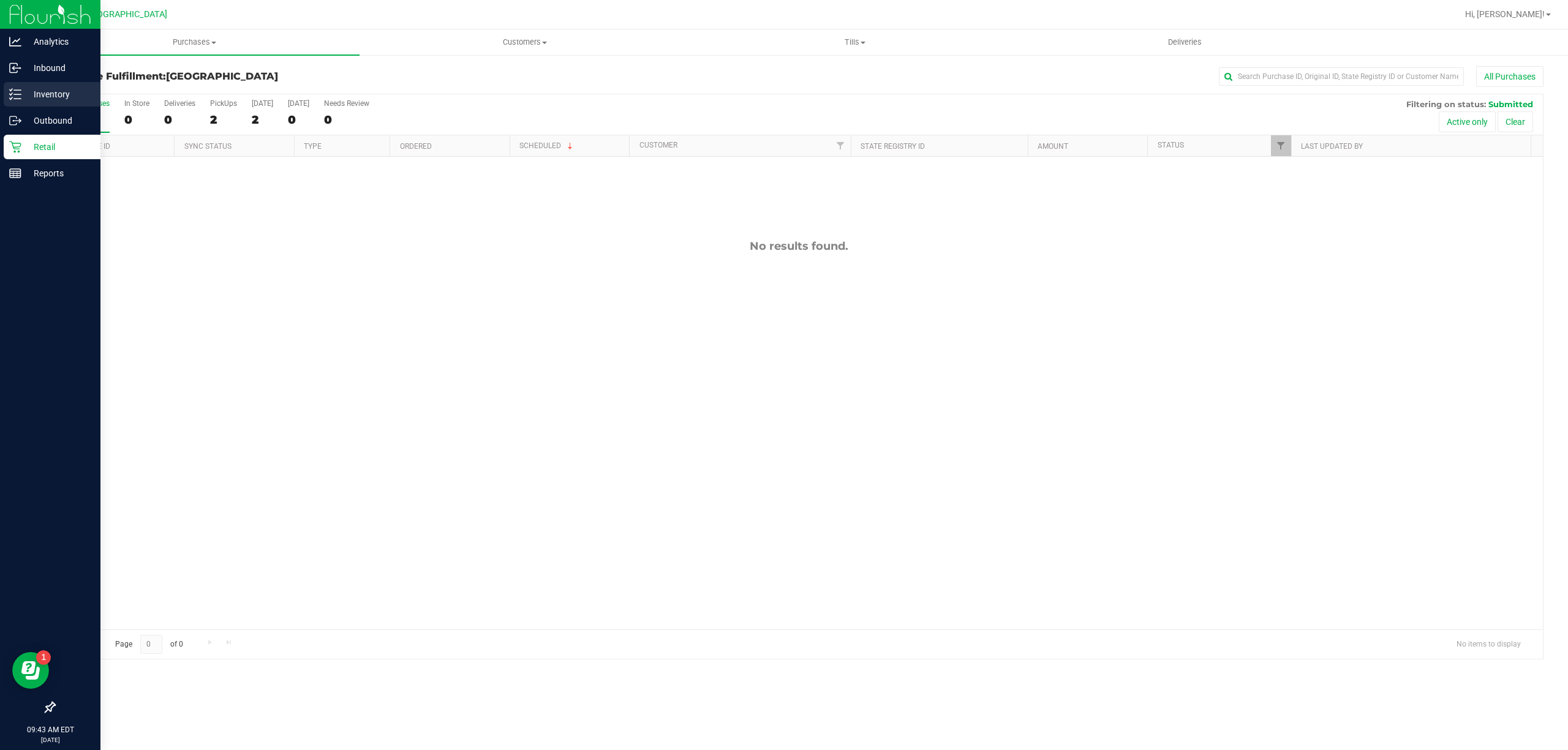
click at [72, 93] on p "Inventory" at bounding box center [58, 94] width 74 height 15
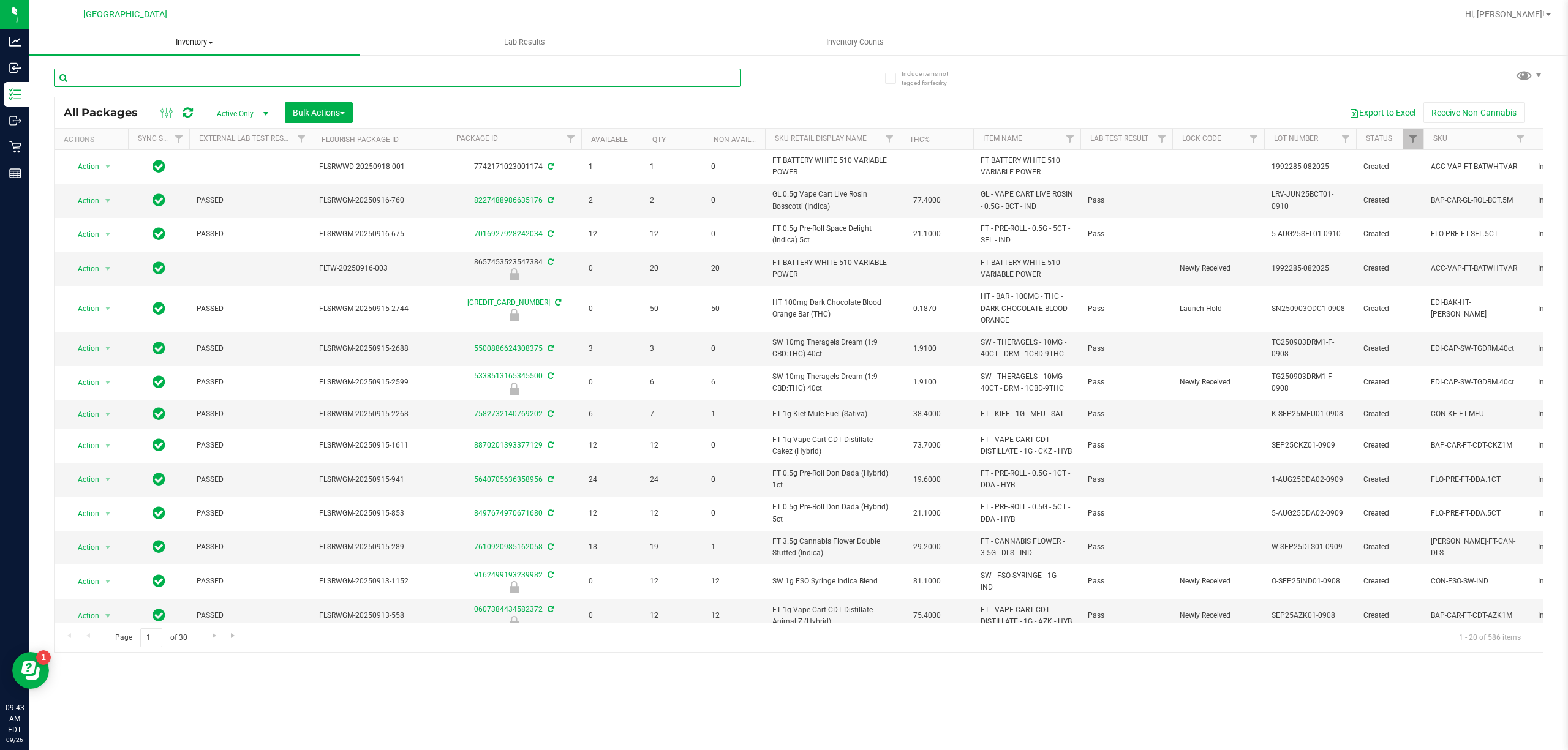
drag, startPoint x: 309, startPoint y: 125, endPoint x: 304, endPoint y: 35, distance: 90.1
click at [299, 74] on input "text" at bounding box center [397, 78] width 687 height 19
type input "1101125041350236"
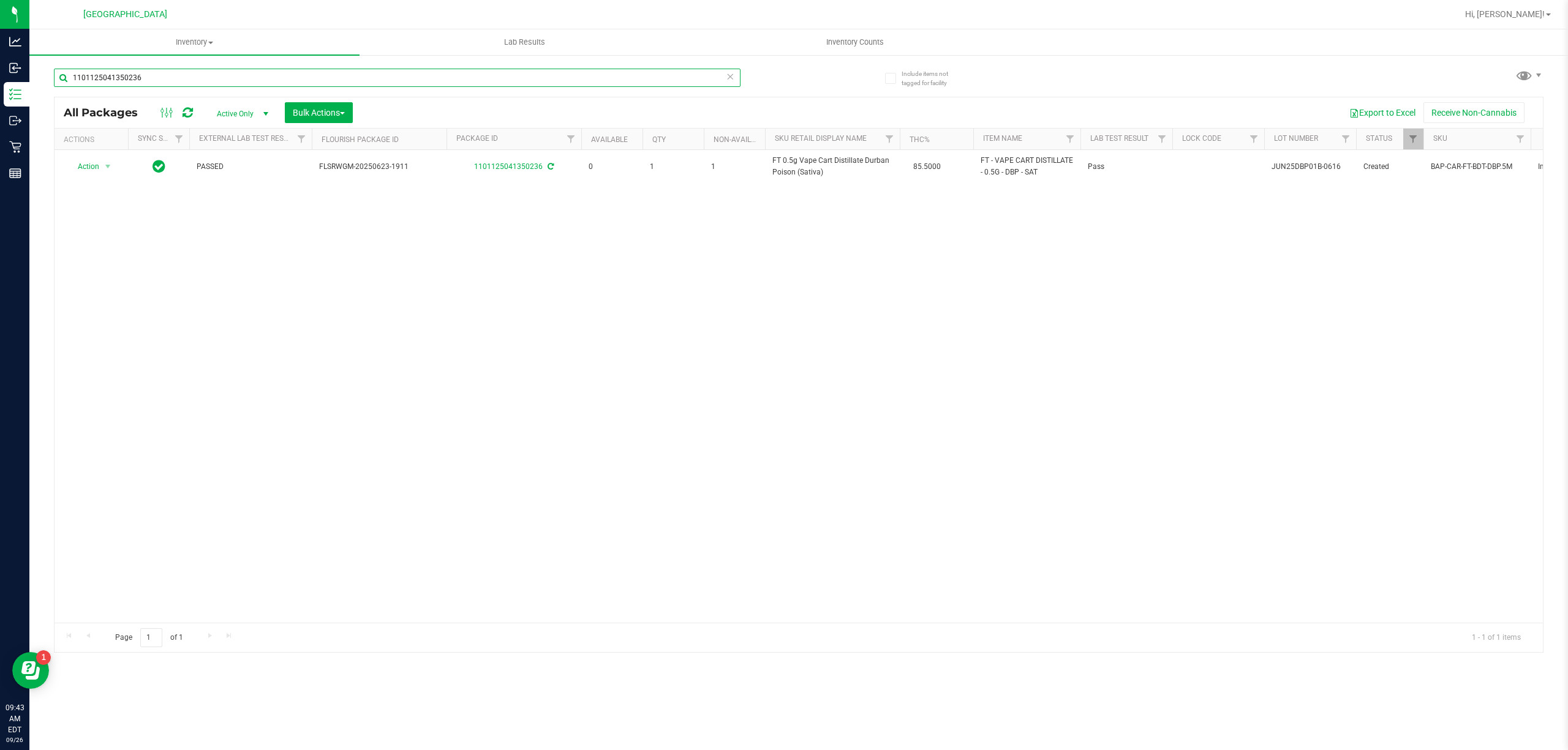
click at [310, 75] on input "1101125041350236" at bounding box center [397, 78] width 687 height 19
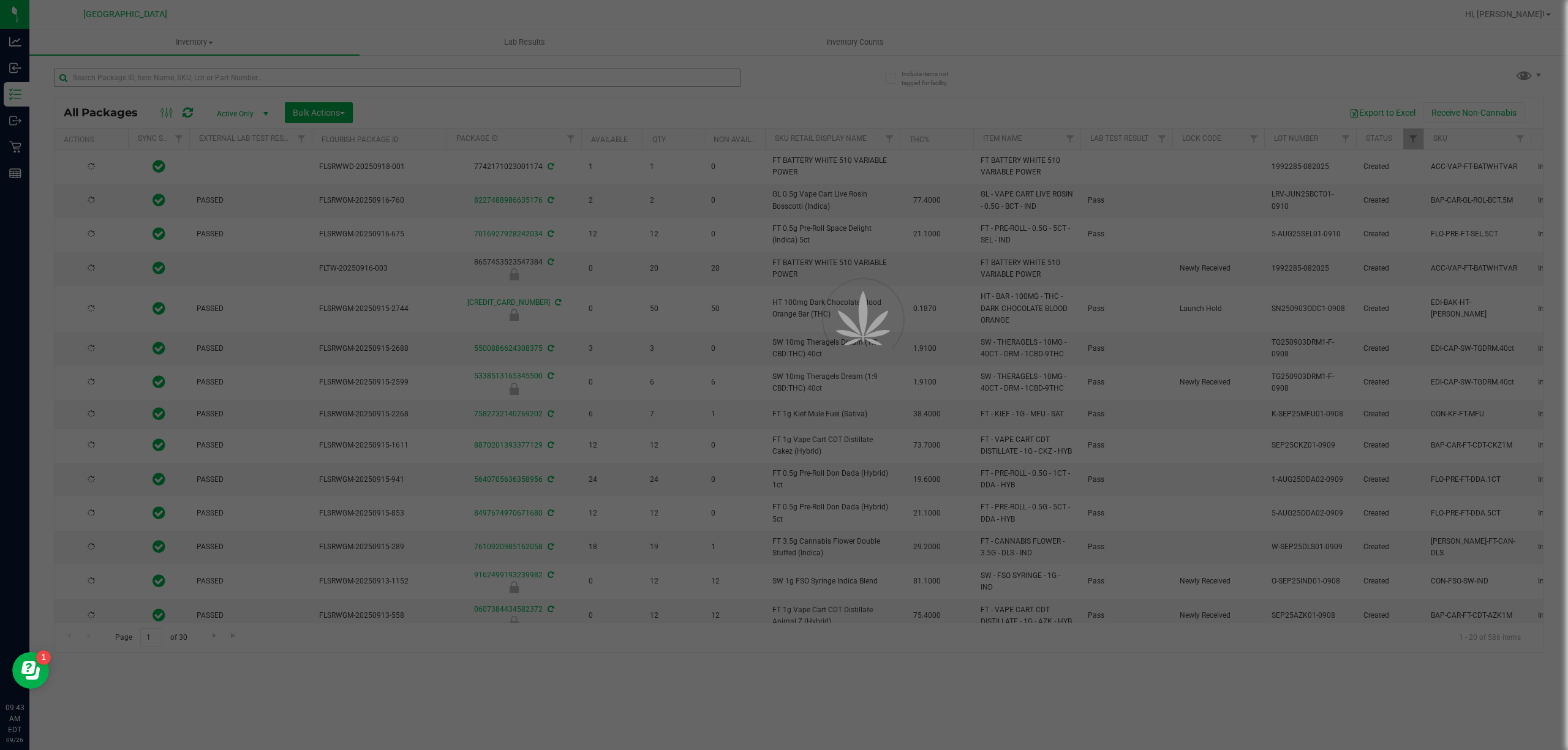
click at [126, 75] on div at bounding box center [784, 375] width 1568 height 750
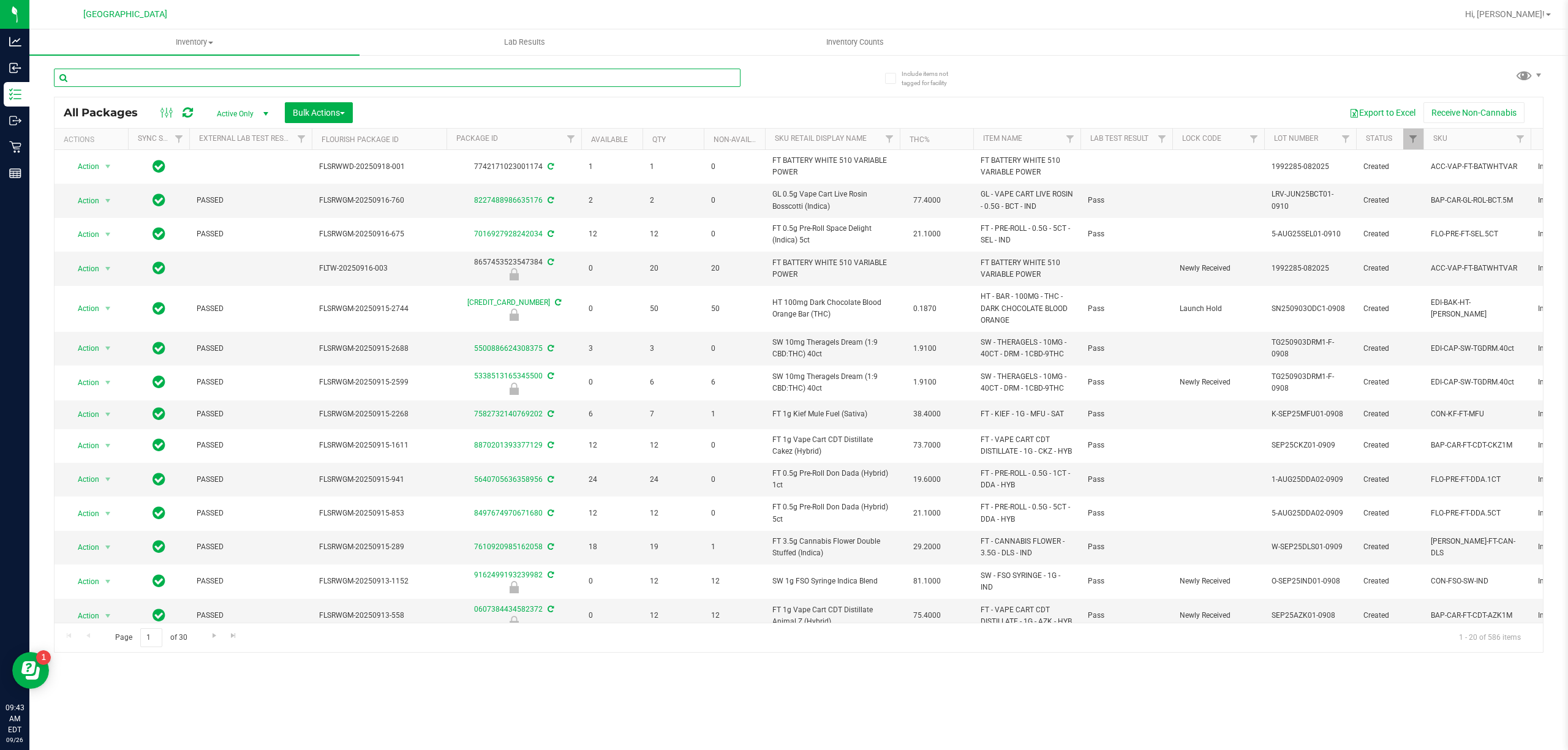
click at [121, 75] on input "text" at bounding box center [397, 78] width 687 height 19
type input "6110697377389780"
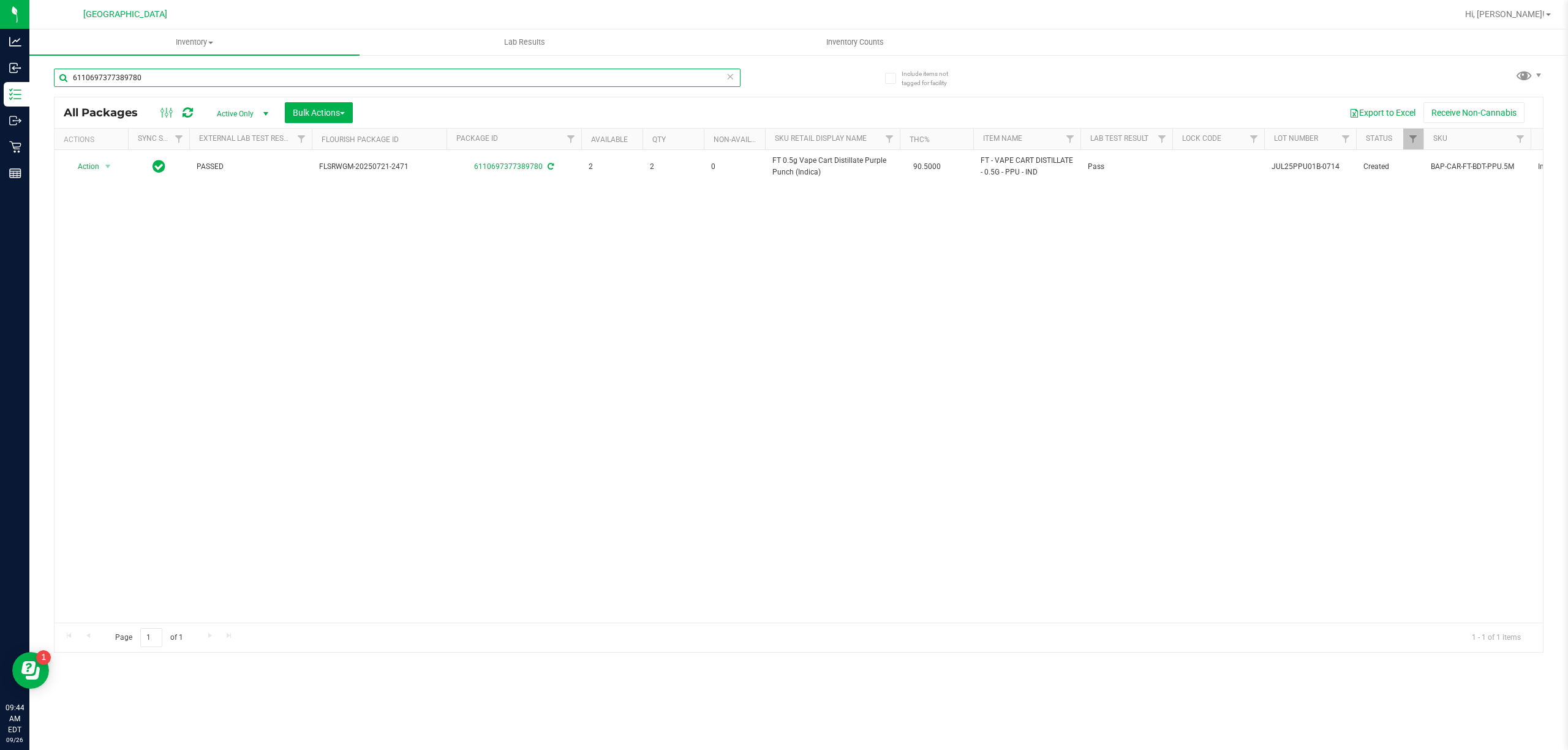
click at [397, 77] on input "6110697377389780" at bounding box center [397, 78] width 687 height 19
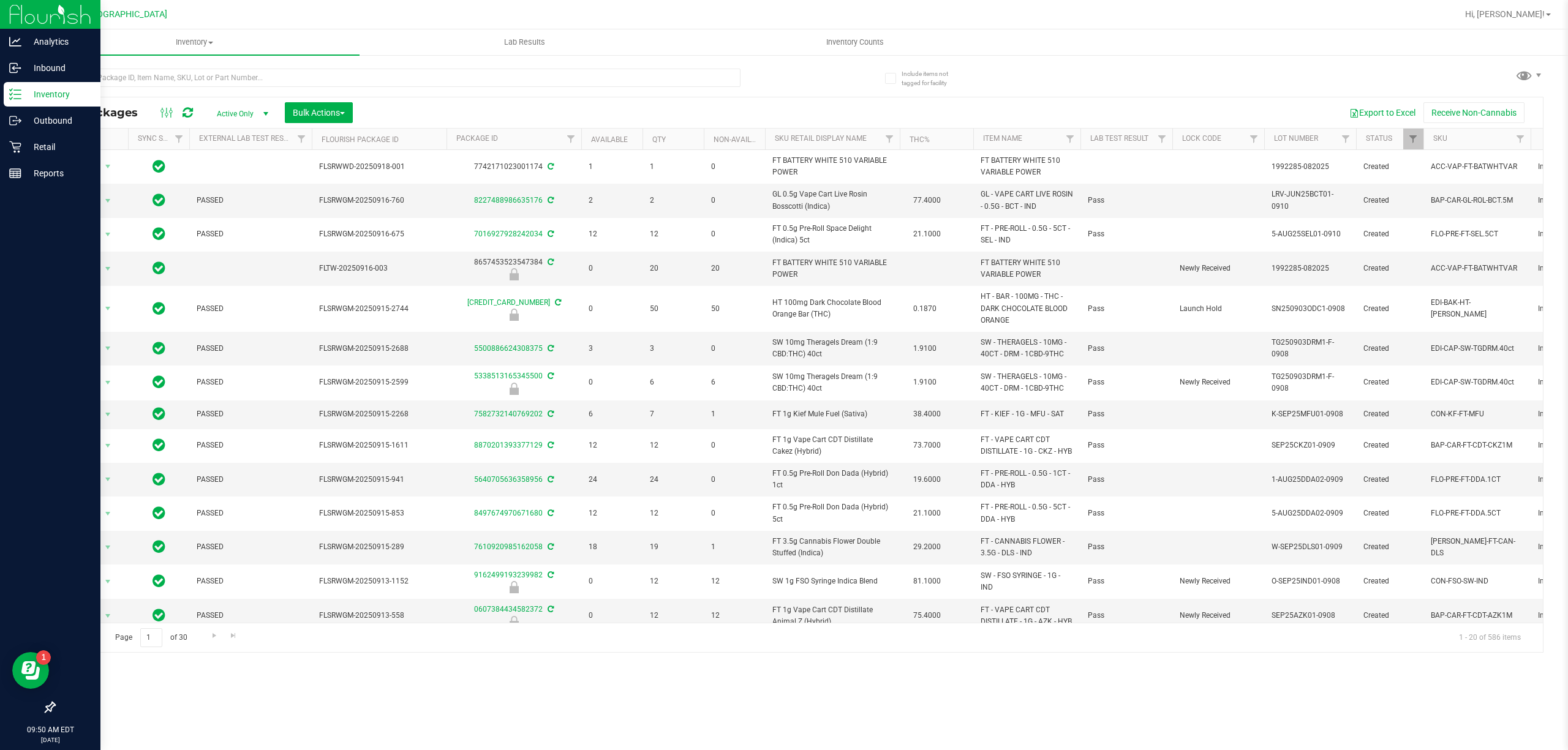
click at [17, 101] on div "Inventory" at bounding box center [52, 94] width 97 height 24
